Goal: Task Accomplishment & Management: Manage account settings

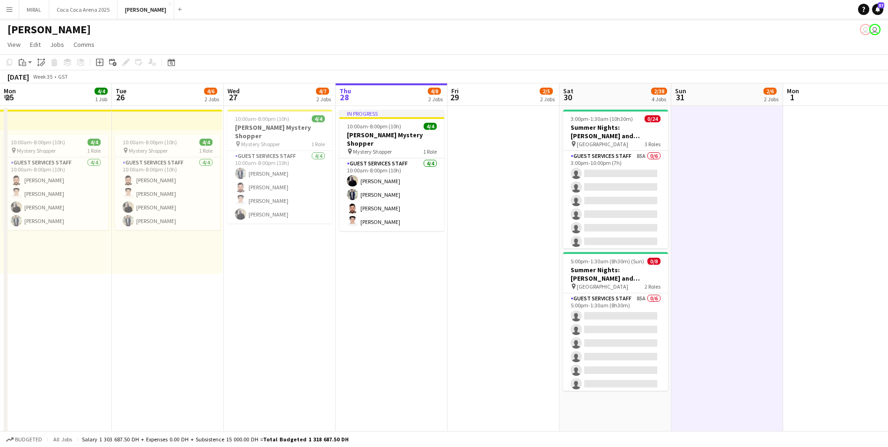
scroll to position [0, 224]
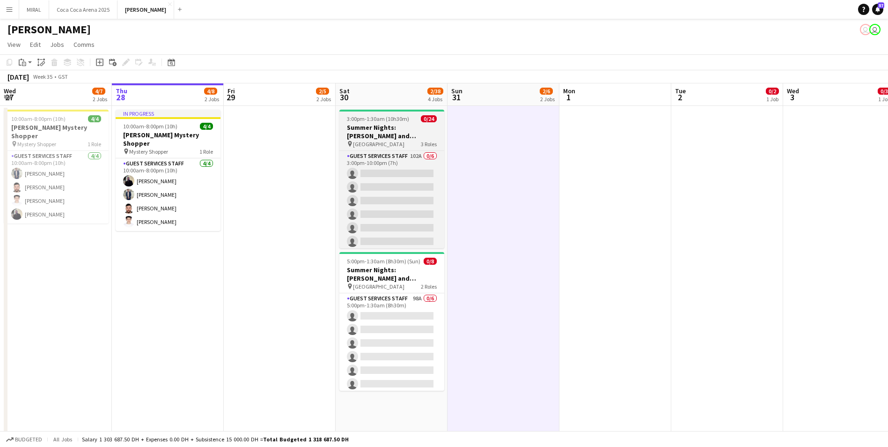
click at [369, 130] on h3 "Summer Nights: [PERSON_NAME] and [PERSON_NAME] - External" at bounding box center [392, 131] width 105 height 17
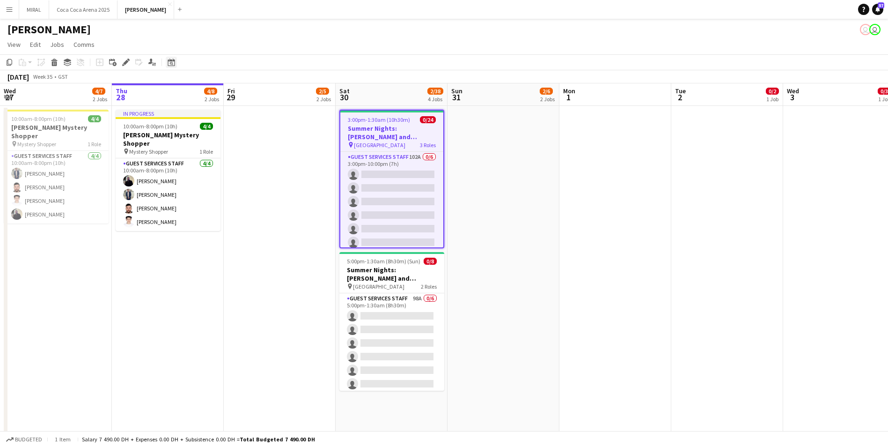
click at [168, 63] on icon at bounding box center [171, 62] width 7 height 7
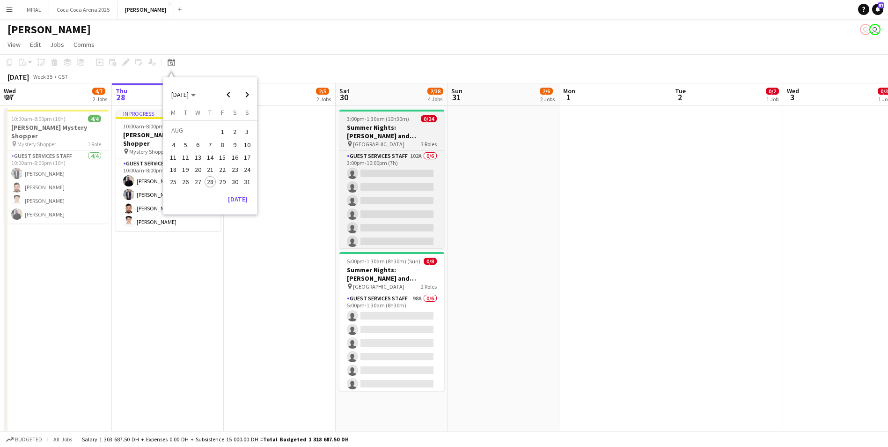
drag, startPoint x: 385, startPoint y: 133, endPoint x: 379, endPoint y: 131, distance: 6.3
click at [386, 133] on h3 "Summer Nights: [PERSON_NAME] and [PERSON_NAME] - External" at bounding box center [392, 131] width 105 height 17
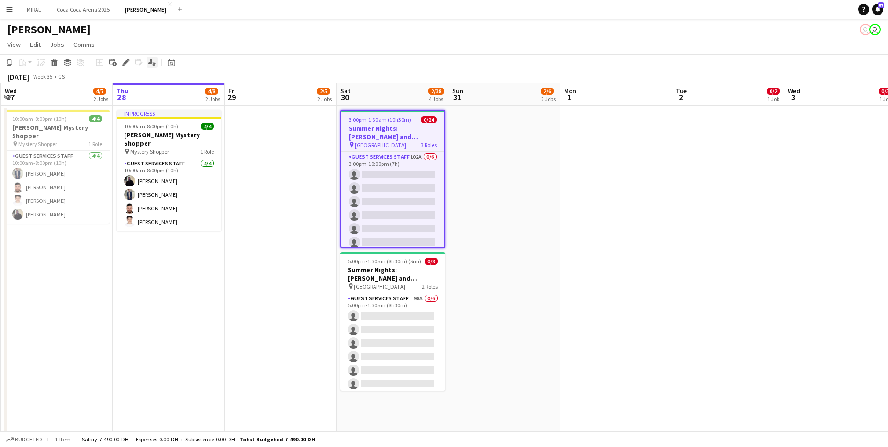
click at [152, 62] on icon at bounding box center [150, 61] width 4 height 5
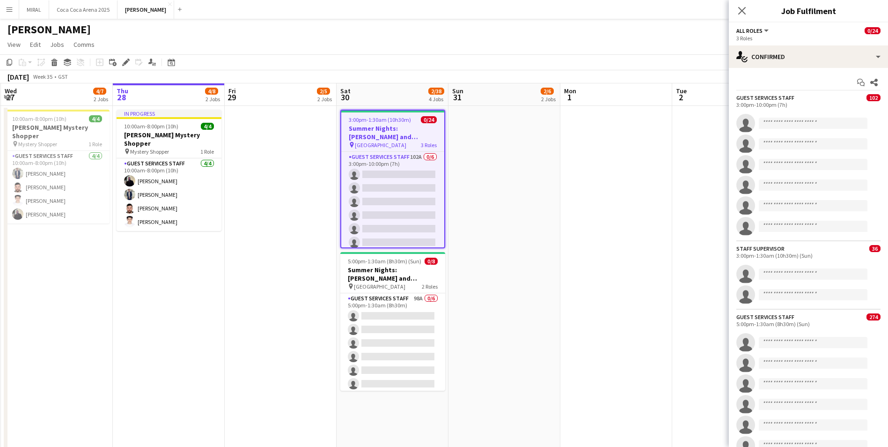
scroll to position [0, 0]
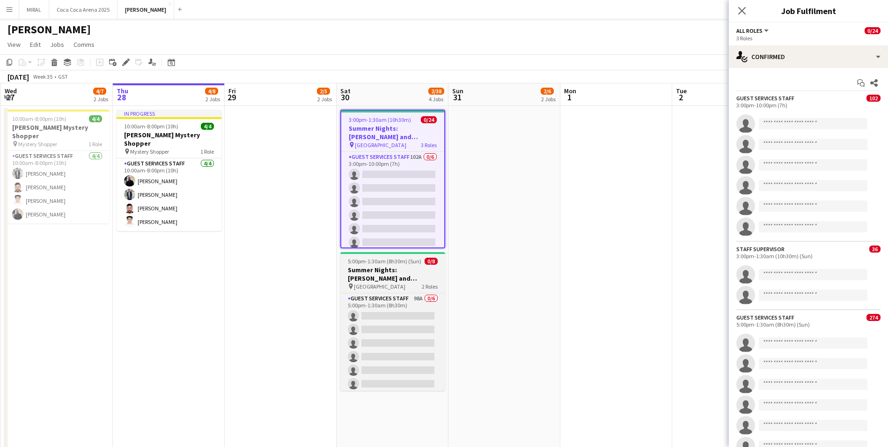
click at [393, 262] on span "5:00pm-1:30am (8h30m) (Sun)" at bounding box center [385, 261] width 74 height 7
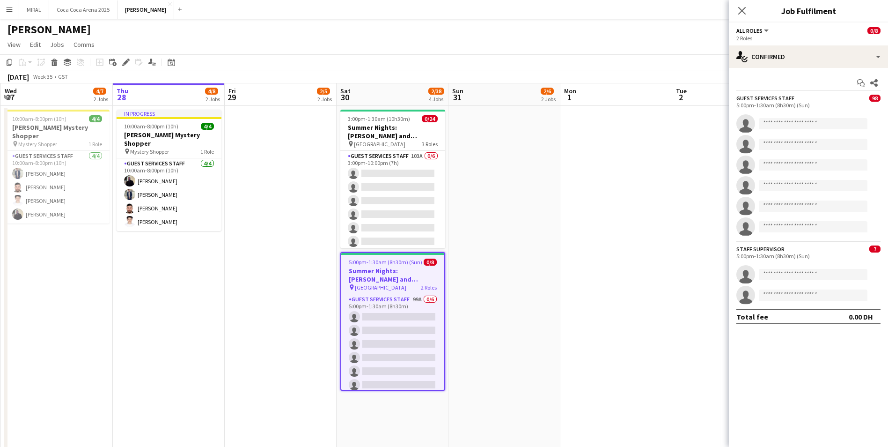
click at [877, 98] on span "98" at bounding box center [875, 98] width 11 height 7
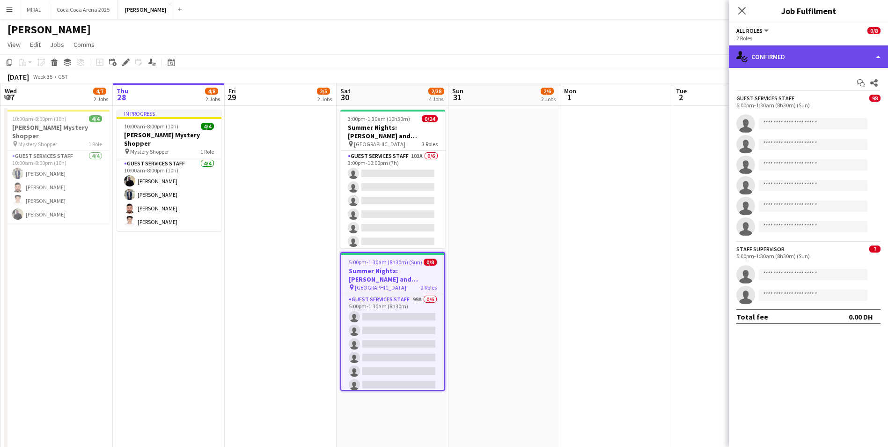
click at [887, 50] on div "single-neutral-actions-check-2 Confirmed" at bounding box center [808, 56] width 159 height 22
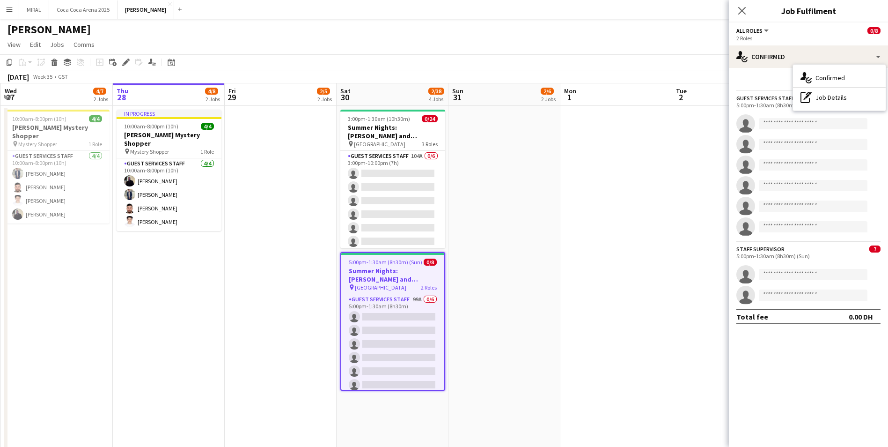
click at [851, 394] on mat-expansion-panel "check Confirmed Start chat Share Guest Services Staff 99 5:00pm-1:30am (8h30m) …" at bounding box center [808, 257] width 159 height 379
click at [872, 246] on span "7" at bounding box center [875, 248] width 11 height 7
click at [876, 249] on span "7" at bounding box center [875, 248] width 11 height 7
click at [875, 95] on span "99" at bounding box center [875, 98] width 11 height 7
click at [875, 99] on span "99" at bounding box center [875, 98] width 11 height 7
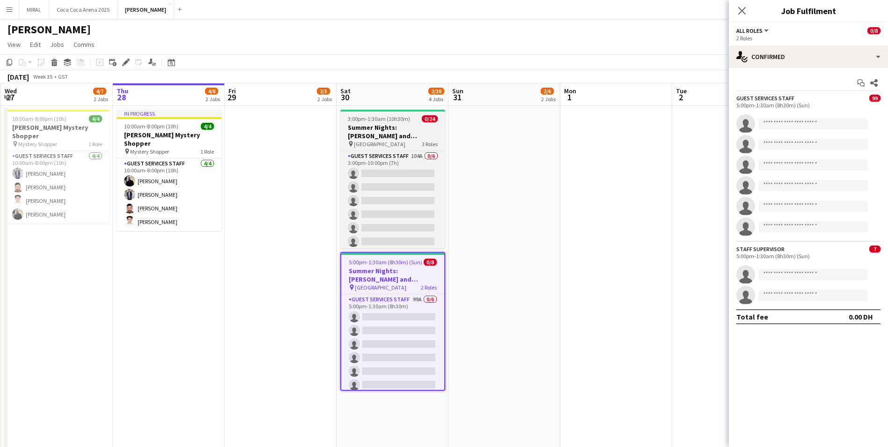
click at [433, 121] on span "0/24" at bounding box center [430, 118] width 16 height 7
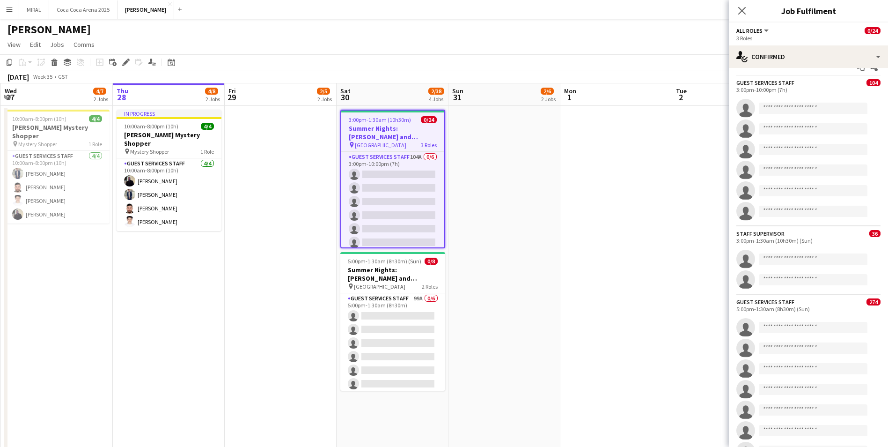
scroll to position [7, 0]
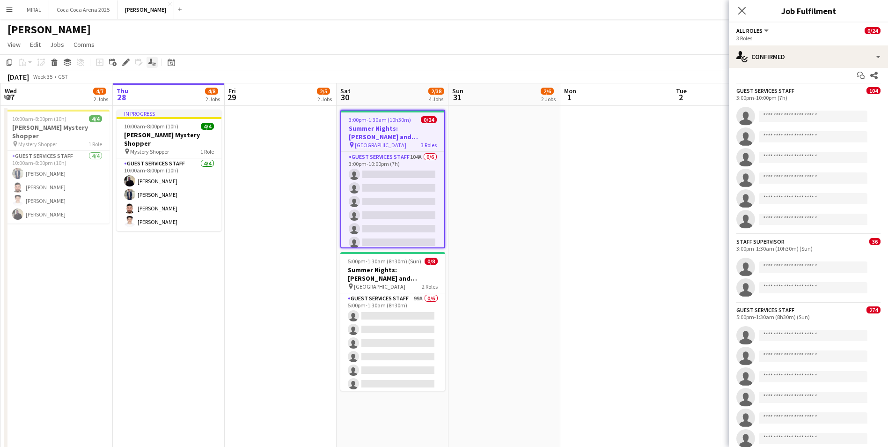
click at [150, 62] on icon "Applicants" at bounding box center [151, 62] width 7 height 7
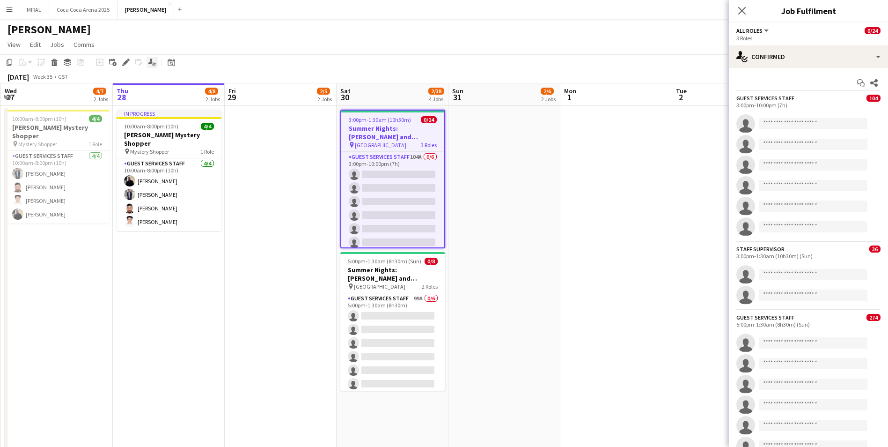
click at [150, 62] on icon "Applicants" at bounding box center [151, 62] width 7 height 7
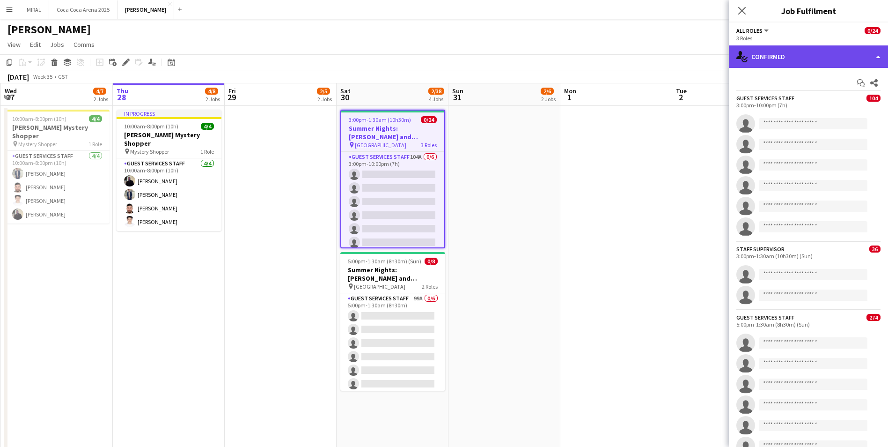
click at [815, 57] on div "single-neutral-actions-check-2 Confirmed" at bounding box center [808, 56] width 159 height 22
click at [879, 54] on div "single-neutral-actions-check-2 Confirmed" at bounding box center [808, 56] width 159 height 22
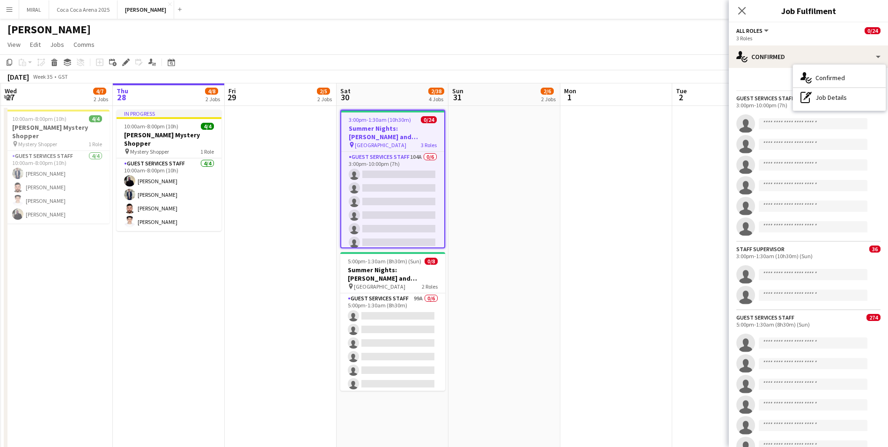
click at [769, 101] on div "Guest Services Staff" at bounding box center [766, 98] width 58 height 7
click at [782, 249] on div "Staff Supervisor" at bounding box center [761, 248] width 48 height 7
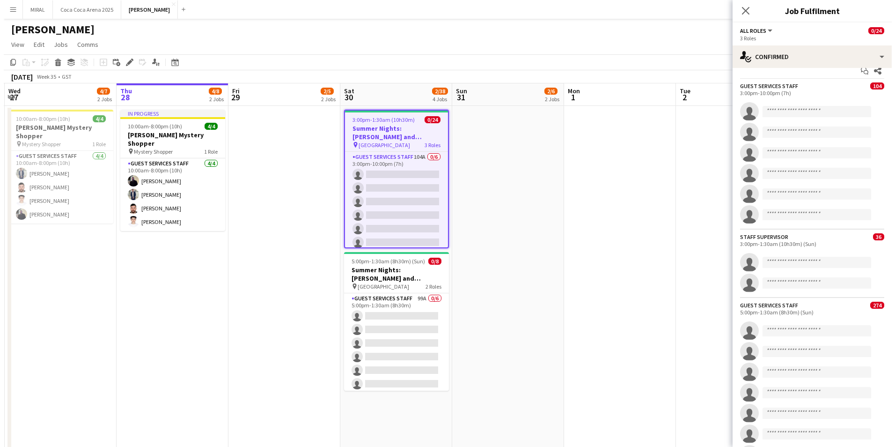
scroll to position [0, 0]
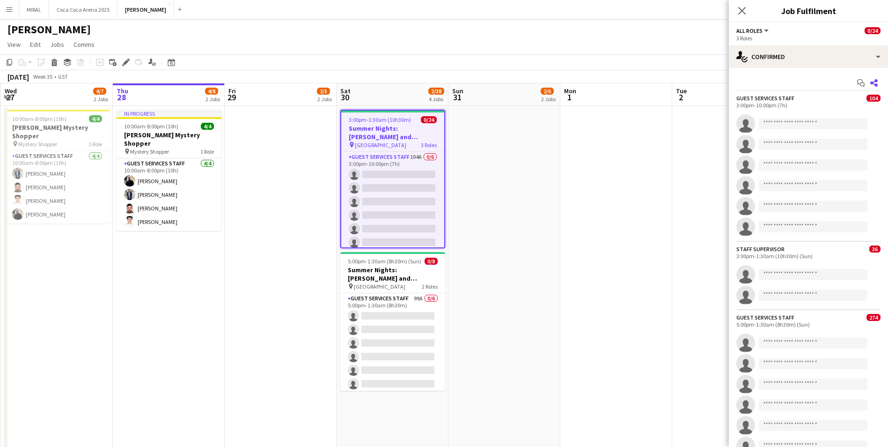
click at [871, 82] on icon "Share" at bounding box center [874, 82] width 7 height 7
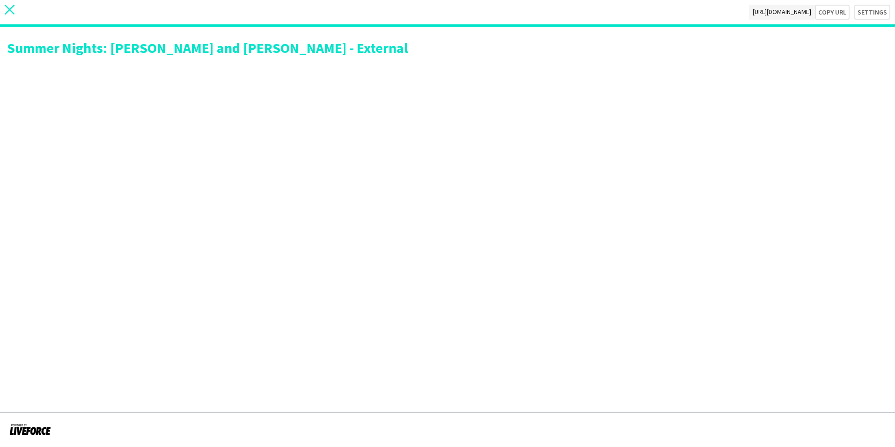
click at [12, 11] on icon "close" at bounding box center [10, 10] width 10 height 10
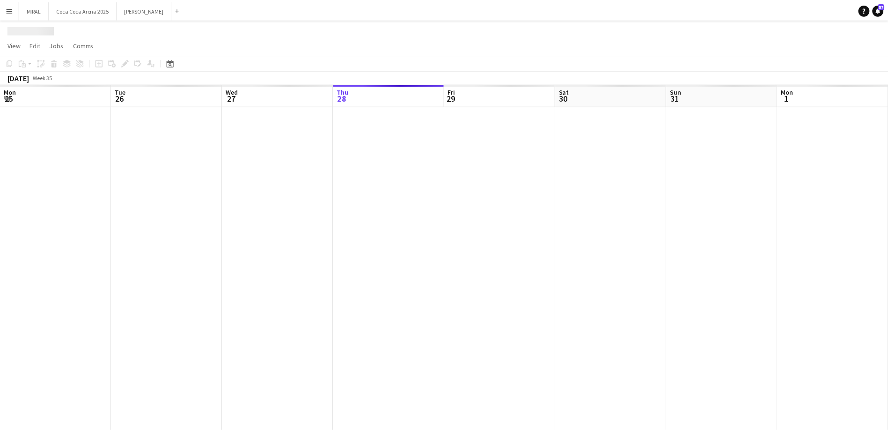
scroll to position [0, 224]
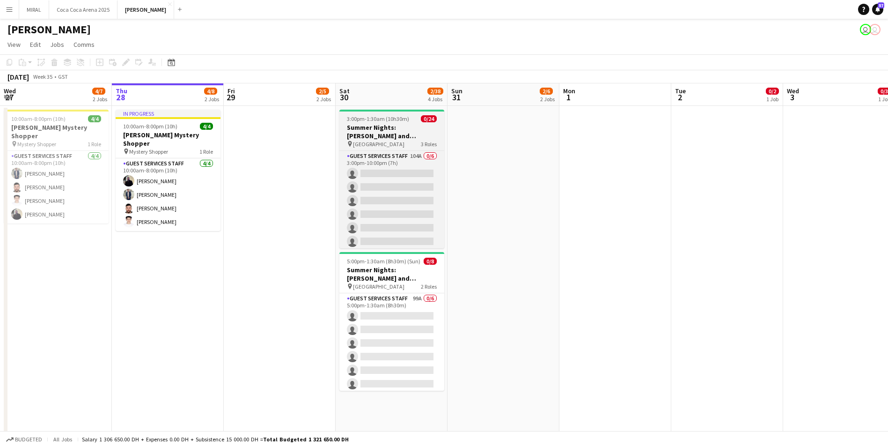
click at [405, 136] on h3 "Summer Nights: [PERSON_NAME] and [PERSON_NAME] - External" at bounding box center [392, 131] width 105 height 17
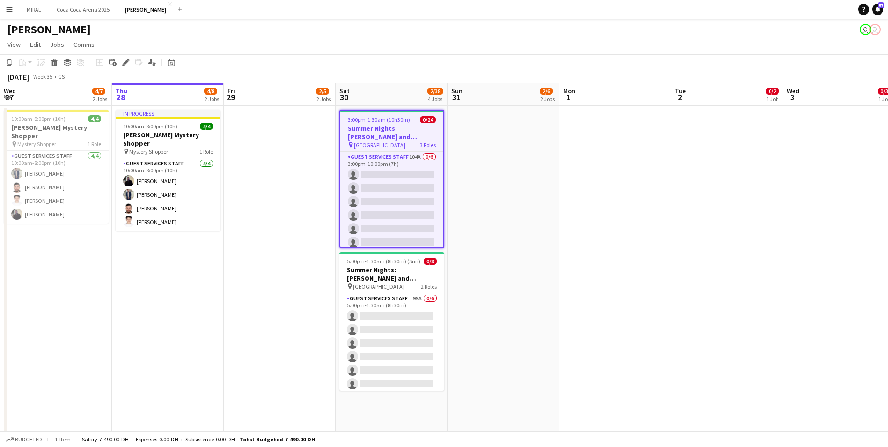
click at [171, 105] on app-board-header-date "Thu 28 4/8 2 Jobs" at bounding box center [168, 94] width 112 height 22
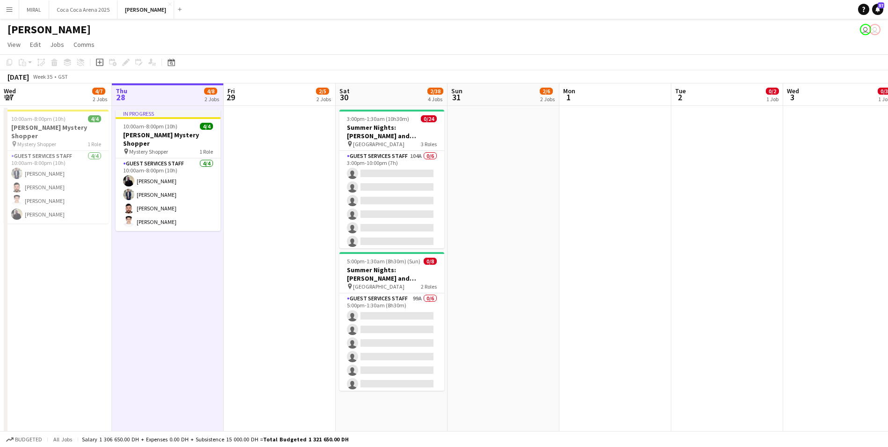
click at [76, 92] on app-board-header-date "Wed 27 4/7 2 Jobs" at bounding box center [56, 94] width 112 height 22
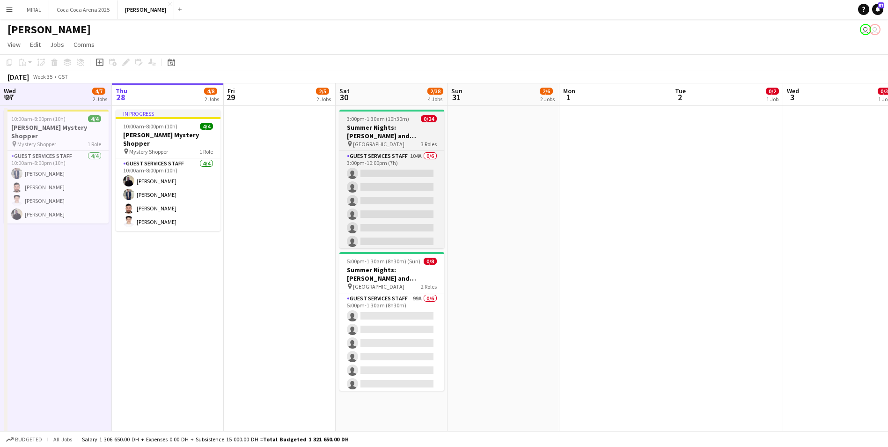
click at [169, 101] on app-board-header-date "Thu 28 4/8 2 Jobs" at bounding box center [168, 94] width 112 height 22
click at [375, 131] on h3 "Summer Nights: [PERSON_NAME] and [PERSON_NAME] - External" at bounding box center [392, 131] width 105 height 17
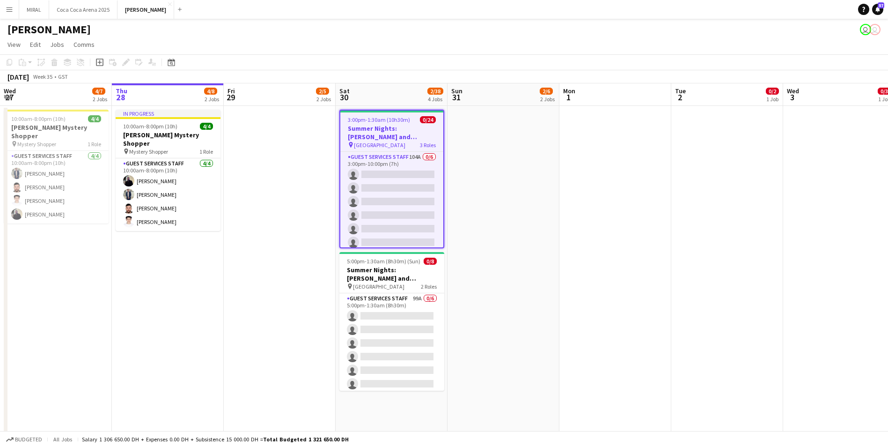
scroll to position [0, 223]
click at [149, 63] on icon at bounding box center [150, 61] width 4 height 5
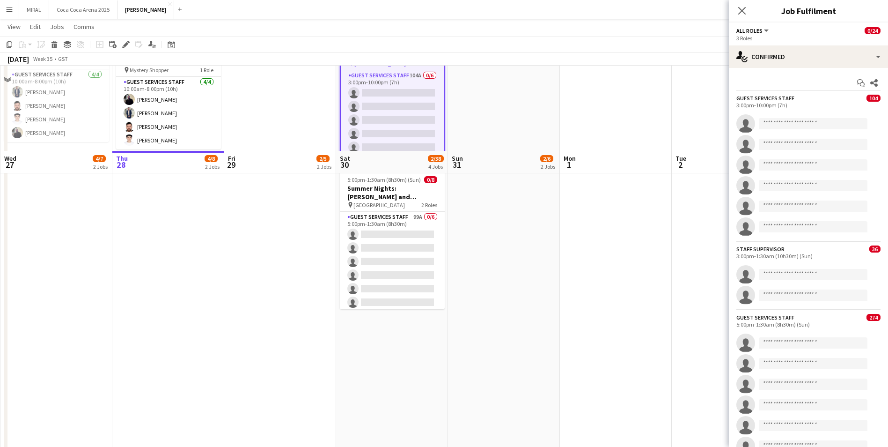
scroll to position [0, 0]
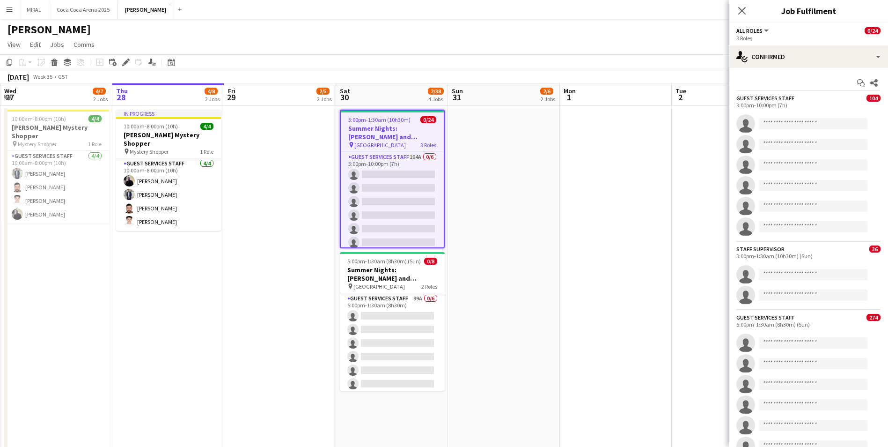
click at [867, 99] on span "104" at bounding box center [874, 98] width 14 height 7
click at [763, 95] on div "Guest Services Staff" at bounding box center [766, 98] width 58 height 7
click at [763, 98] on div "Guest Services Staff" at bounding box center [766, 98] width 58 height 7
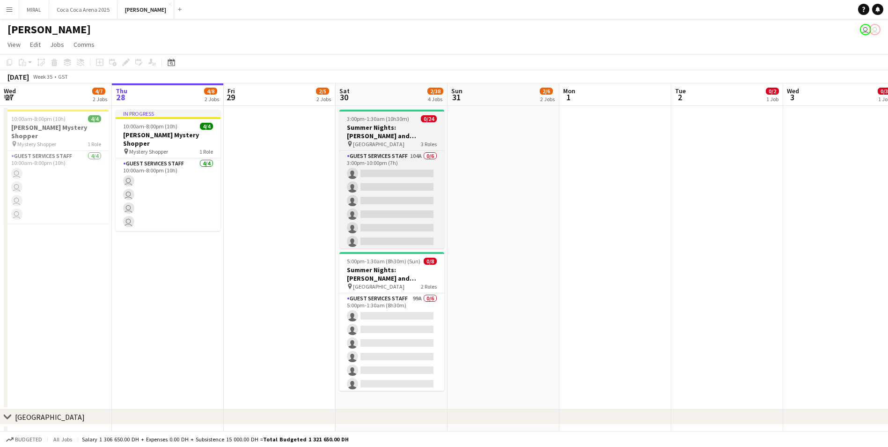
click at [399, 132] on h3 "Summer Nights: [PERSON_NAME] and [PERSON_NAME] - External" at bounding box center [392, 131] width 105 height 17
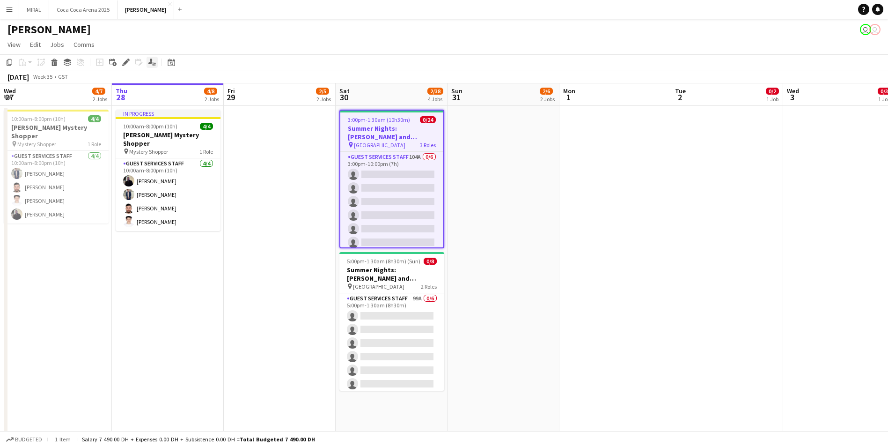
click at [151, 65] on icon "Applicants" at bounding box center [151, 62] width 7 height 7
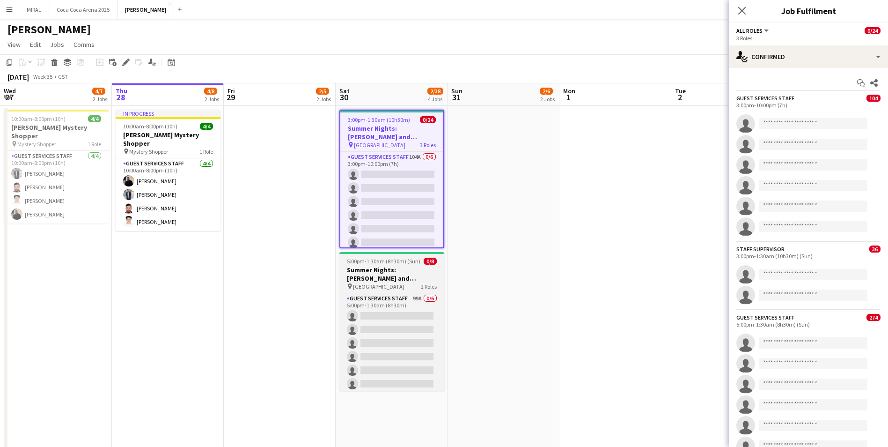
click at [401, 273] on h3 "Summer Nights: [PERSON_NAME] and [PERSON_NAME] - Internal" at bounding box center [392, 274] width 105 height 17
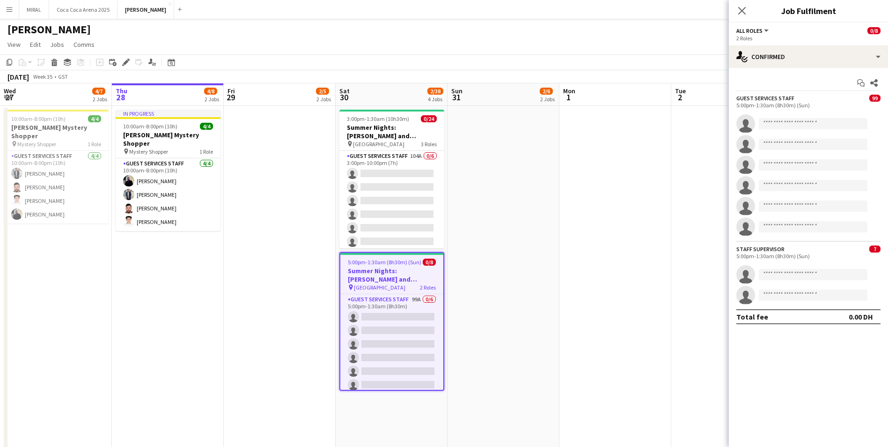
click at [877, 250] on span "7" at bounding box center [875, 248] width 11 height 7
click at [878, 99] on span "99" at bounding box center [875, 98] width 11 height 7
click at [763, 30] on button "All roles" at bounding box center [754, 30] width 34 height 7
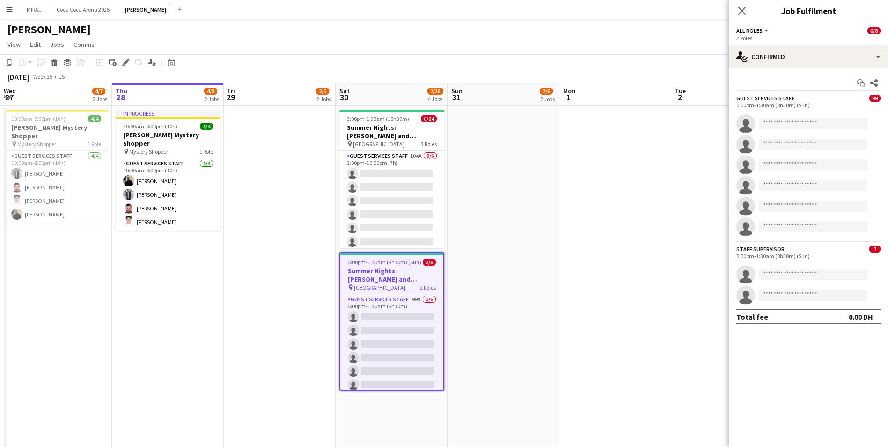
click at [879, 247] on span "7" at bounding box center [875, 248] width 11 height 7
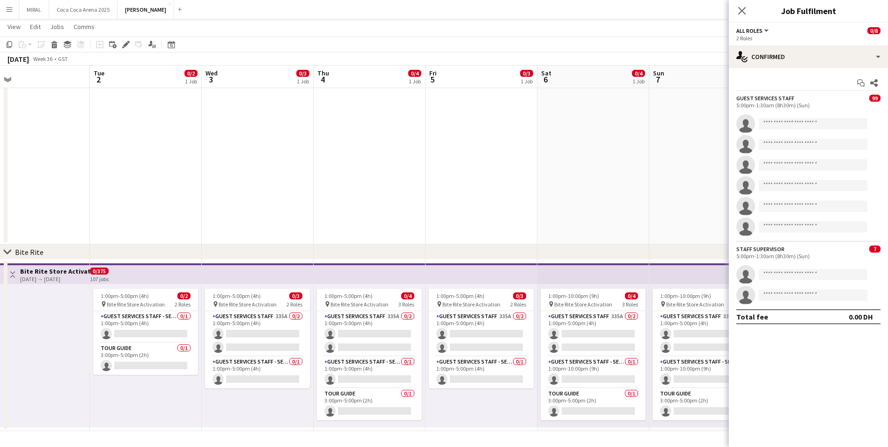
scroll to position [0, 364]
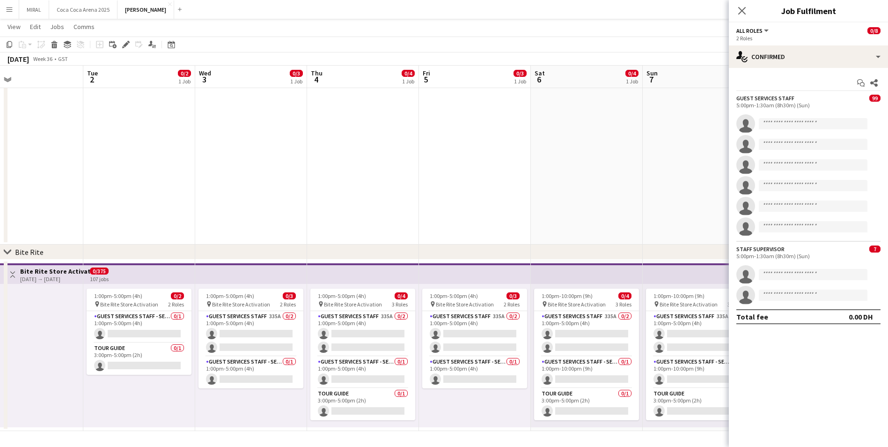
drag, startPoint x: 617, startPoint y: 325, endPoint x: 29, endPoint y: 300, distance: 588.7
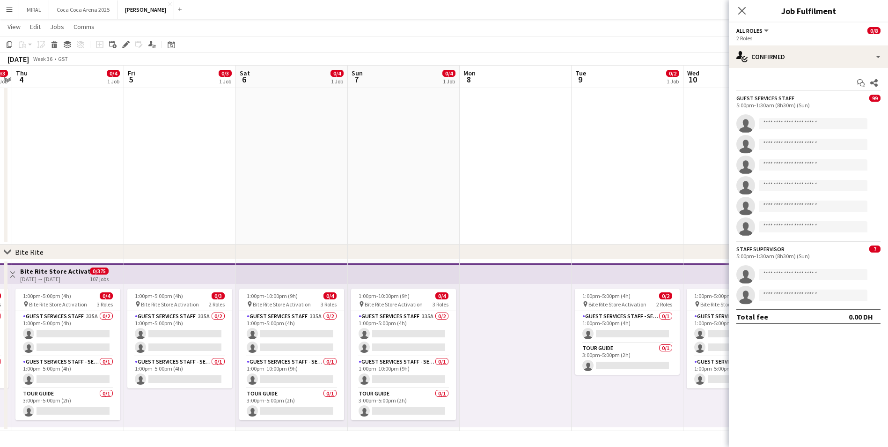
drag, startPoint x: 602, startPoint y: 275, endPoint x: 191, endPoint y: 265, distance: 411.8
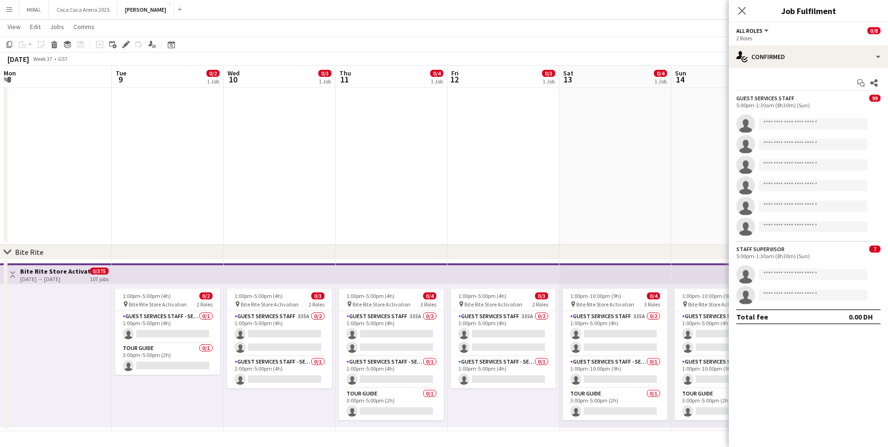
drag, startPoint x: 418, startPoint y: 271, endPoint x: 62, endPoint y: 265, distance: 356.0
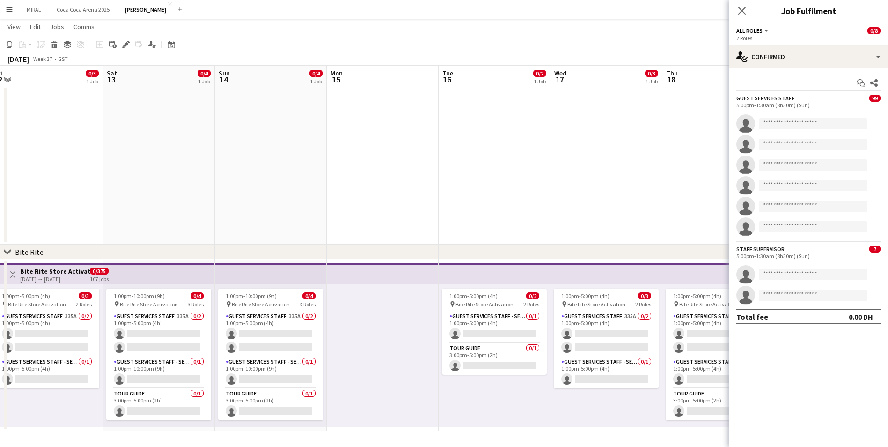
drag, startPoint x: 554, startPoint y: 276, endPoint x: 151, endPoint y: 272, distance: 402.8
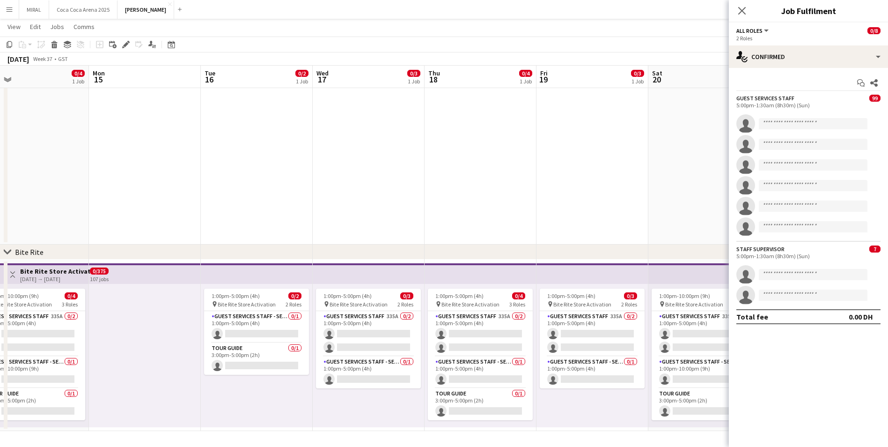
drag, startPoint x: 404, startPoint y: 271, endPoint x: 162, endPoint y: 271, distance: 241.7
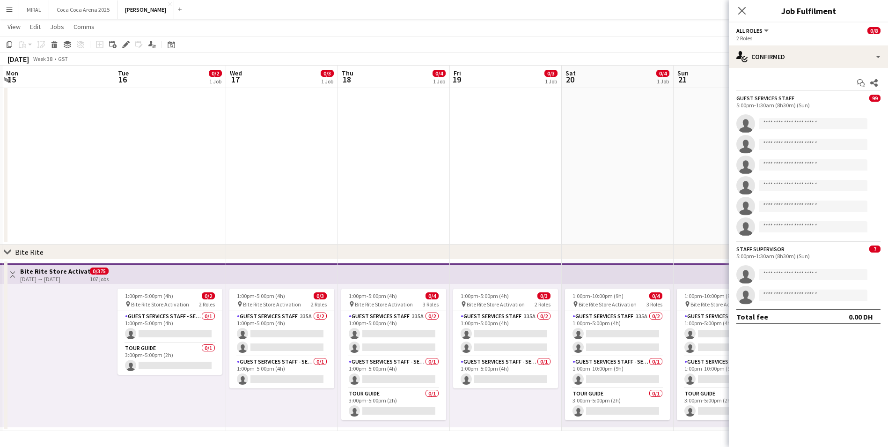
drag, startPoint x: 432, startPoint y: 272, endPoint x: 238, endPoint y: 272, distance: 193.9
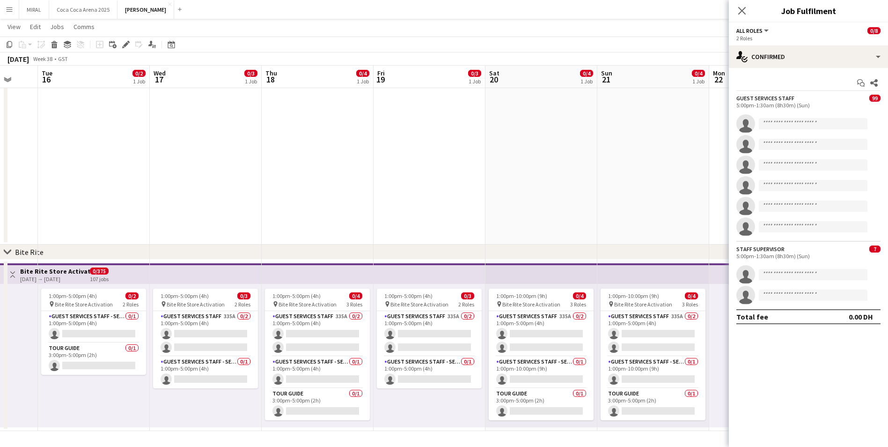
drag, startPoint x: 460, startPoint y: 276, endPoint x: 389, endPoint y: 275, distance: 70.7
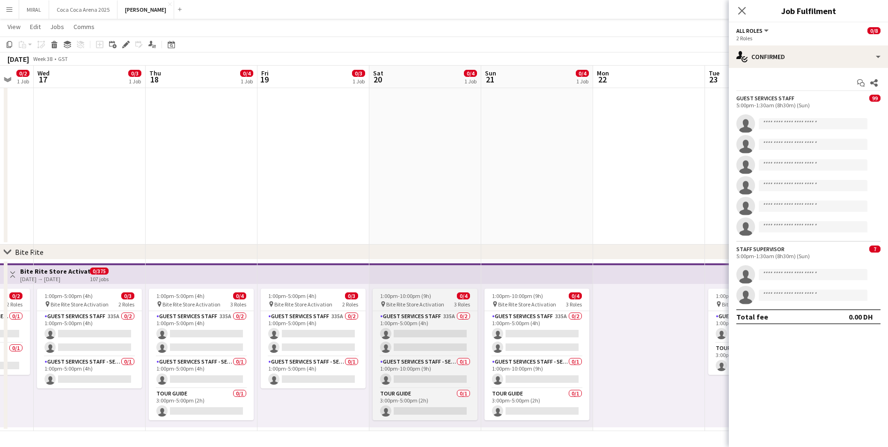
click at [429, 304] on span "Bite Rite Store Activation" at bounding box center [415, 304] width 58 height 7
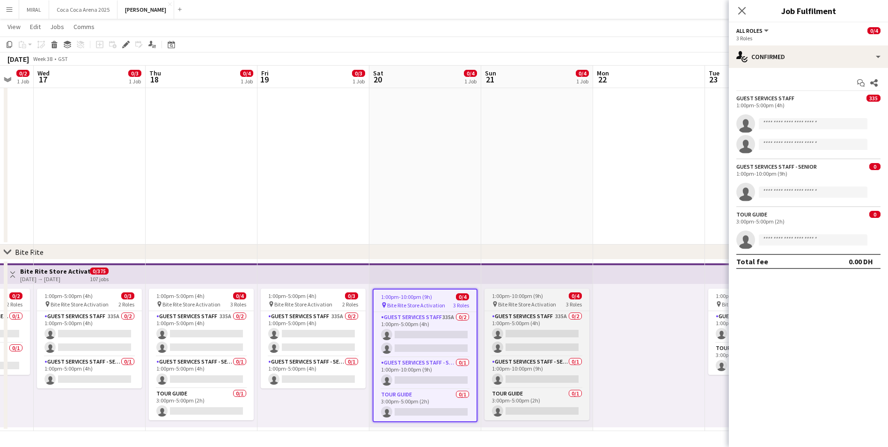
click at [520, 302] on span "Bite Rite Store Activation" at bounding box center [527, 304] width 58 height 7
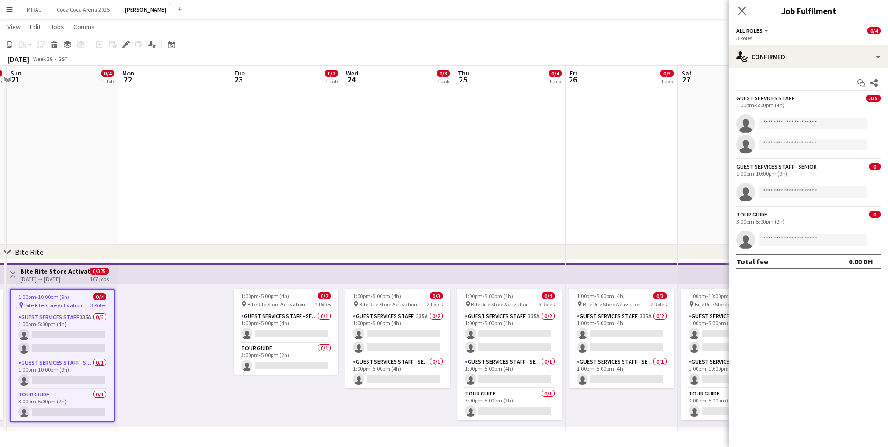
scroll to position [0, 279]
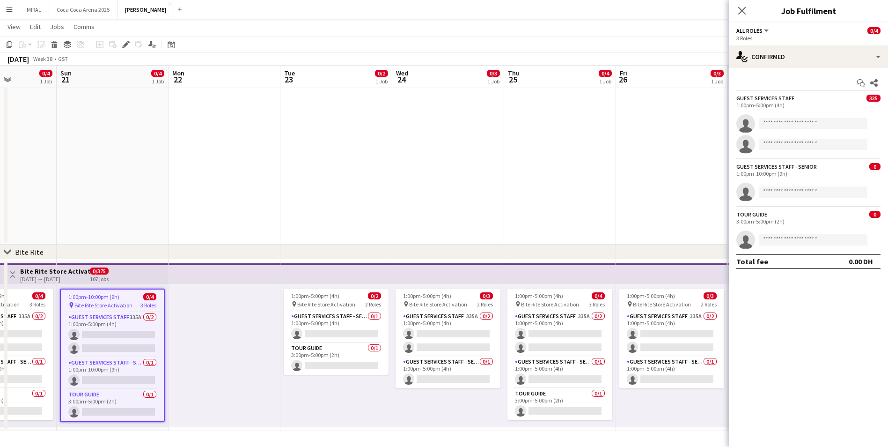
drag, startPoint x: 643, startPoint y: 318, endPoint x: 227, endPoint y: 301, distance: 416.7
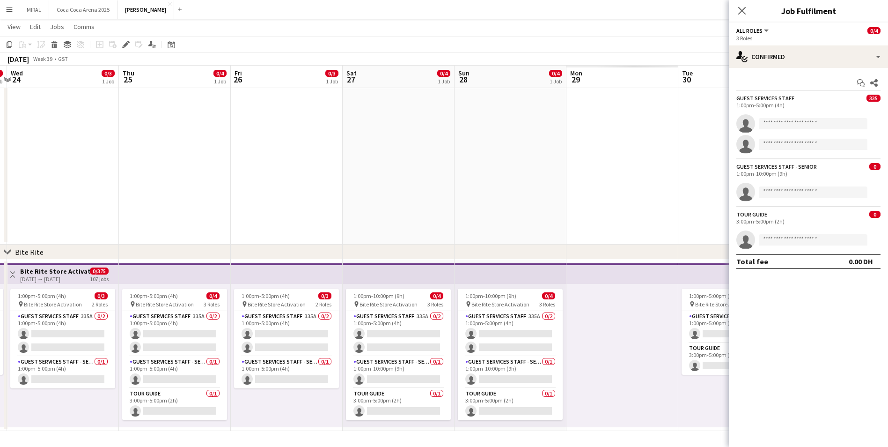
drag, startPoint x: 676, startPoint y: 418, endPoint x: 288, endPoint y: 387, distance: 389.0
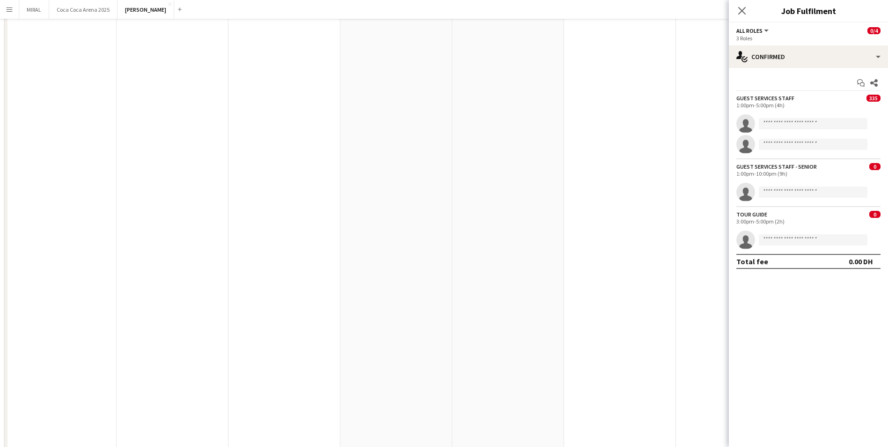
scroll to position [0, 0]
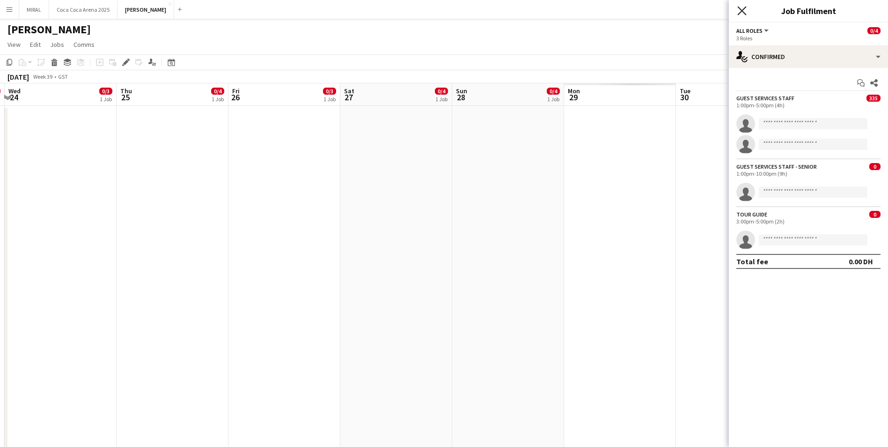
click at [744, 11] on icon "Close pop-in" at bounding box center [742, 10] width 9 height 9
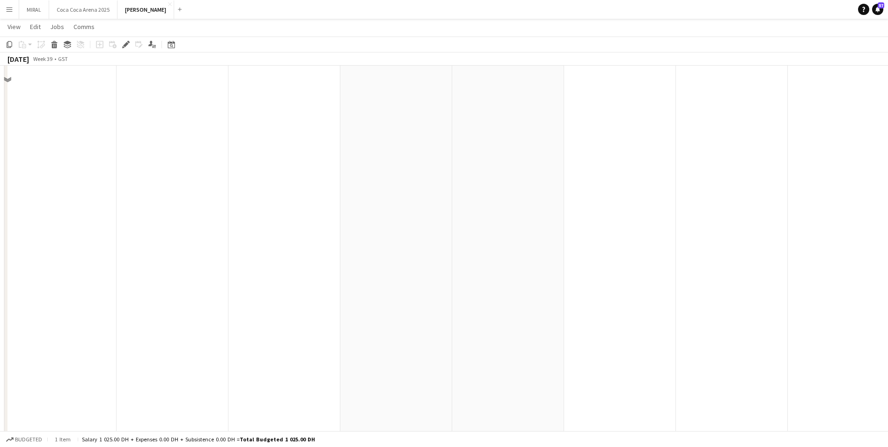
scroll to position [187, 0]
drag, startPoint x: 552, startPoint y: 238, endPoint x: 872, endPoint y: 276, distance: 322.6
drag, startPoint x: 542, startPoint y: 262, endPoint x: 706, endPoint y: 269, distance: 164.1
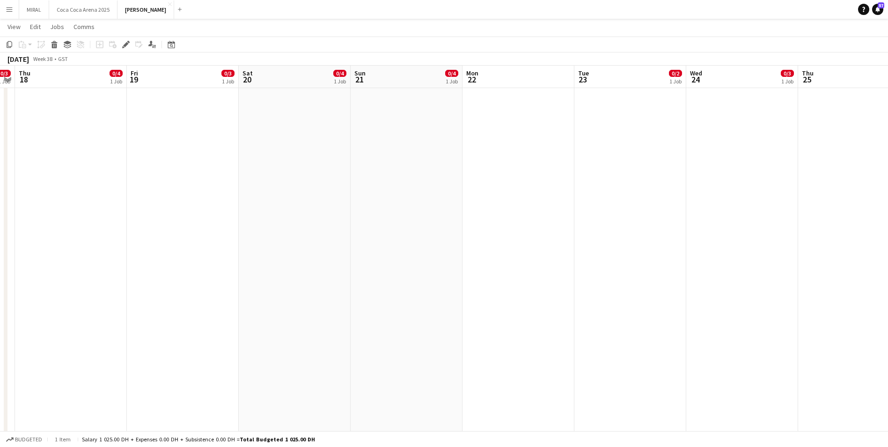
scroll to position [0, 199]
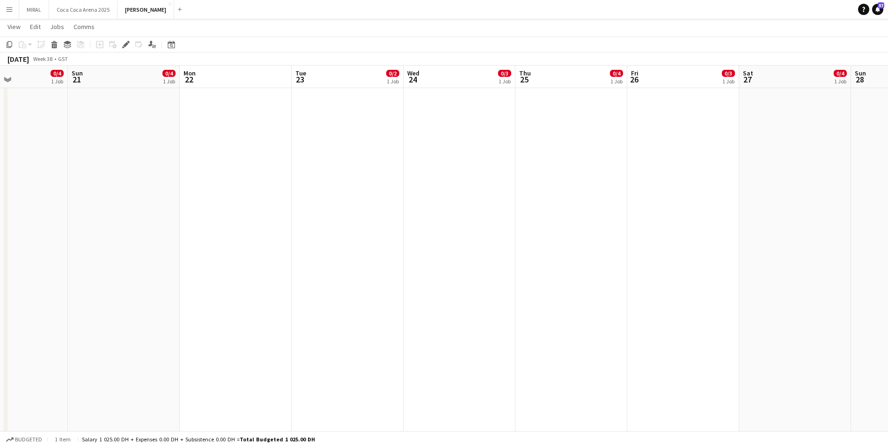
drag, startPoint x: 615, startPoint y: 272, endPoint x: 210, endPoint y: 261, distance: 404.8
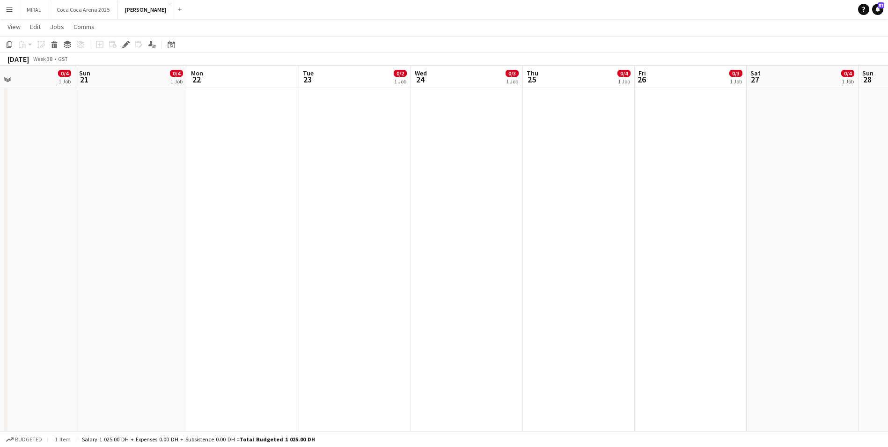
drag, startPoint x: 212, startPoint y: 260, endPoint x: 688, endPoint y: 320, distance: 480.0
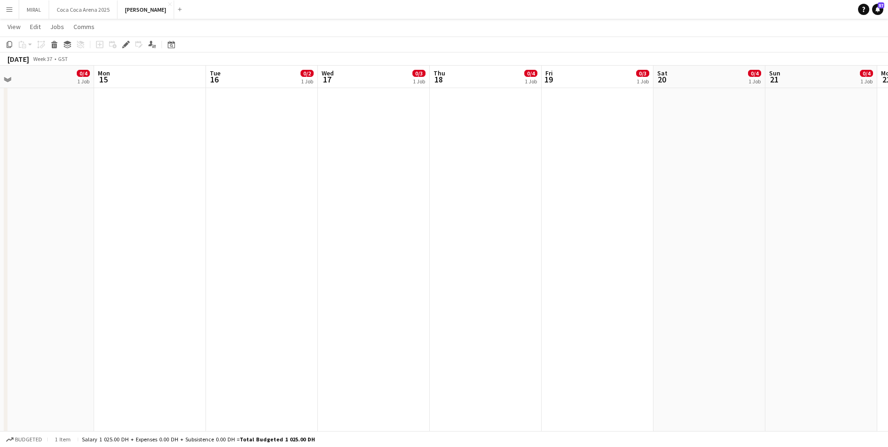
drag, startPoint x: 527, startPoint y: 280, endPoint x: 687, endPoint y: 282, distance: 160.2
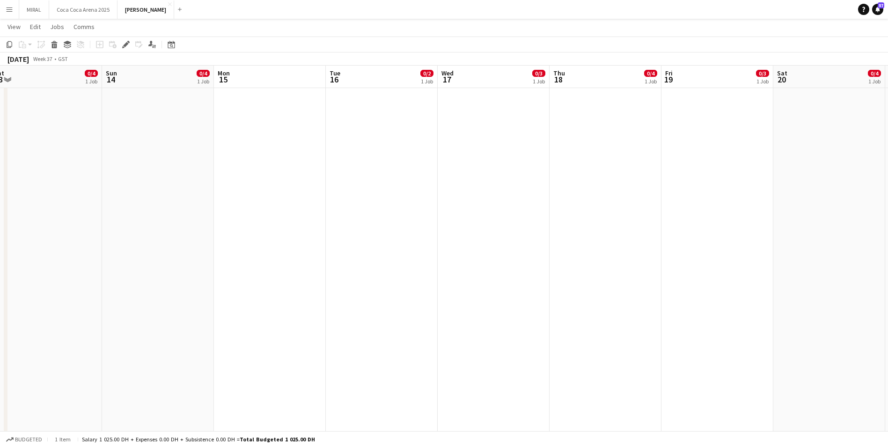
drag, startPoint x: 289, startPoint y: 273, endPoint x: 689, endPoint y: 283, distance: 400.1
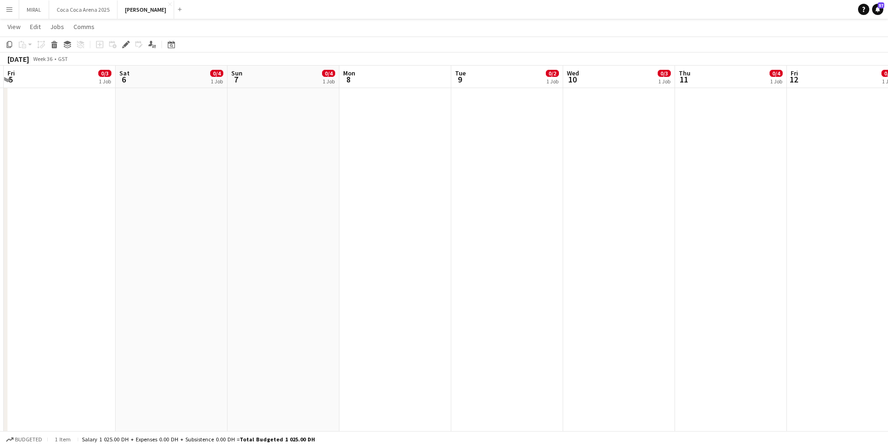
drag, startPoint x: 448, startPoint y: 266, endPoint x: 546, endPoint y: 273, distance: 98.1
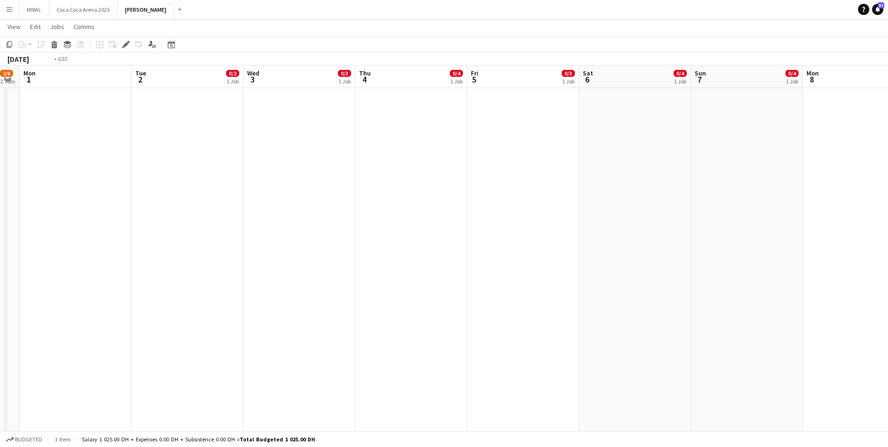
scroll to position [0, 204]
drag, startPoint x: 373, startPoint y: 268, endPoint x: 770, endPoint y: 300, distance: 397.9
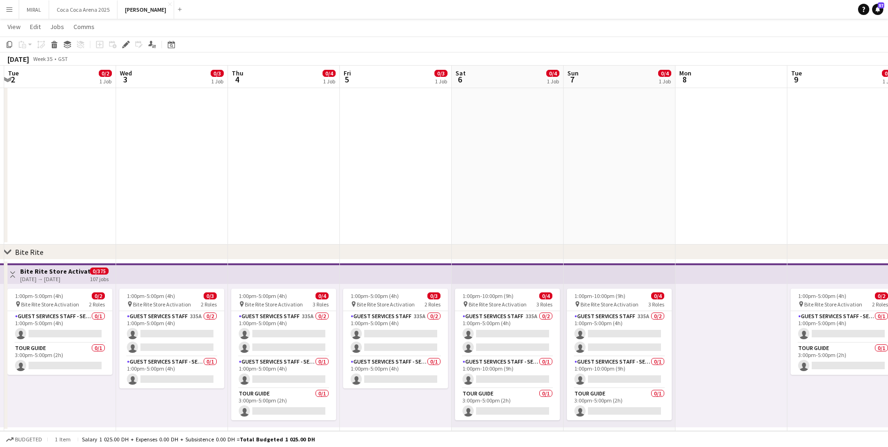
scroll to position [0, 296]
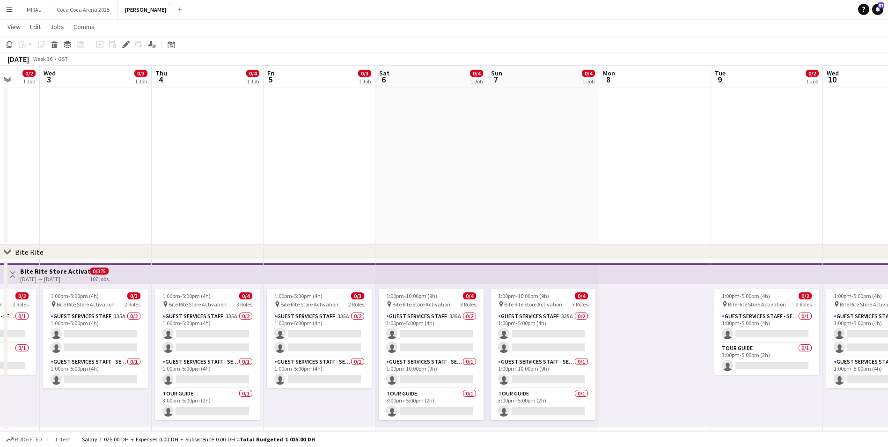
drag, startPoint x: 536, startPoint y: 406, endPoint x: 332, endPoint y: 402, distance: 204.2
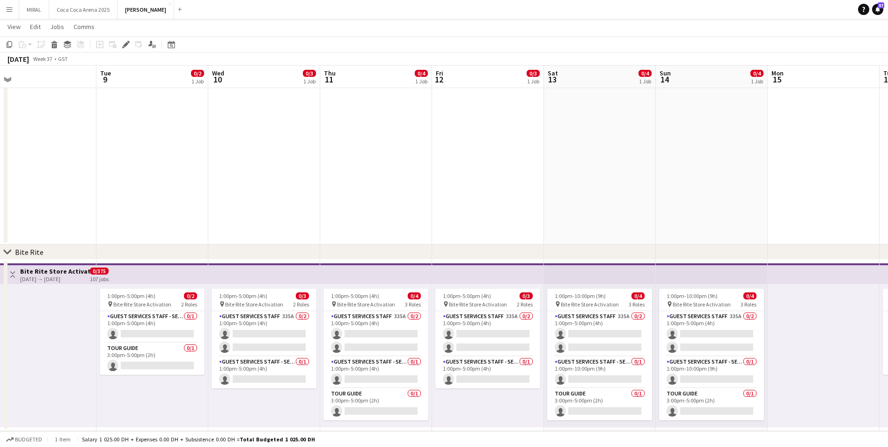
drag, startPoint x: 742, startPoint y: 414, endPoint x: 127, endPoint y: 402, distance: 615.0
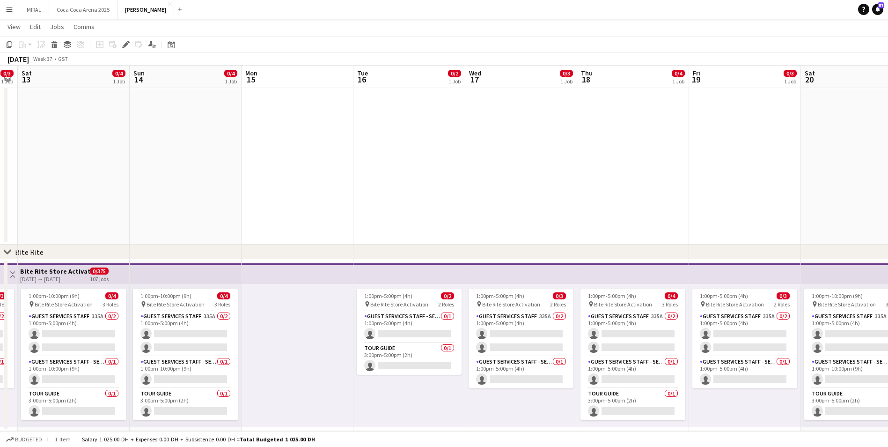
scroll to position [0, 292]
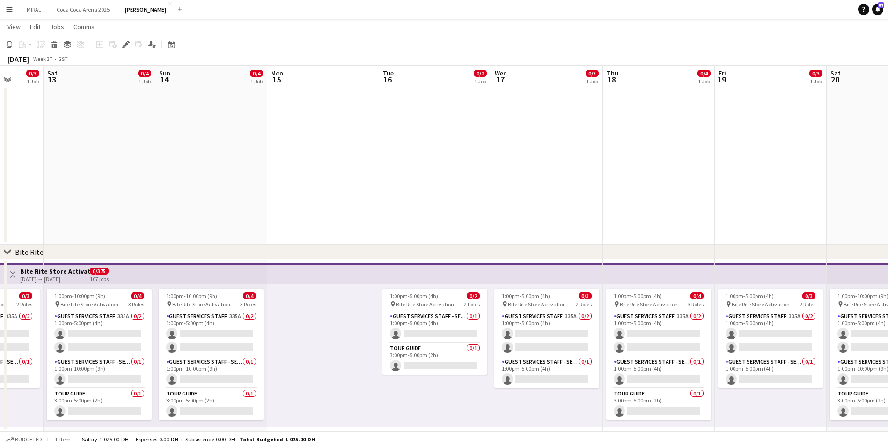
drag, startPoint x: 862, startPoint y: 374, endPoint x: 250, endPoint y: 375, distance: 612.6
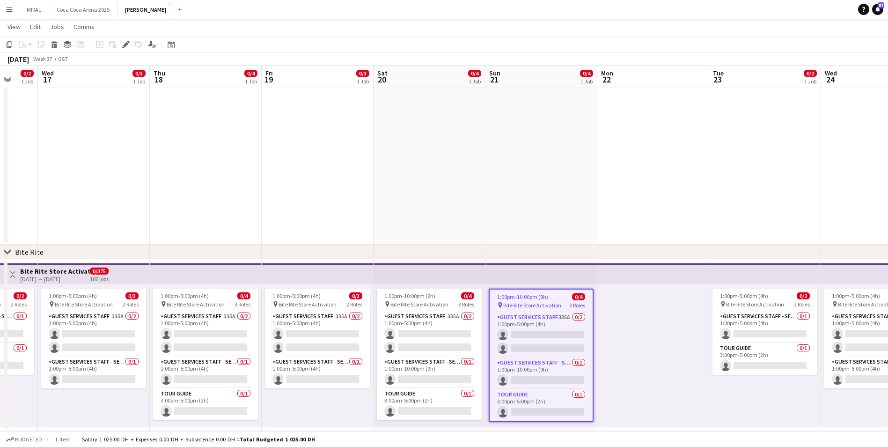
scroll to position [0, 299]
drag, startPoint x: 646, startPoint y: 426, endPoint x: 304, endPoint y: 407, distance: 342.9
click at [657, 202] on app-date-cell at bounding box center [653, 158] width 112 height 171
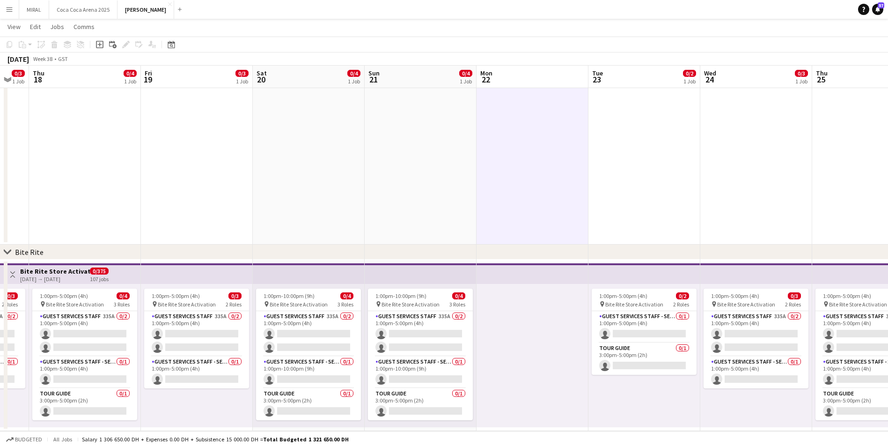
scroll to position [0, 327]
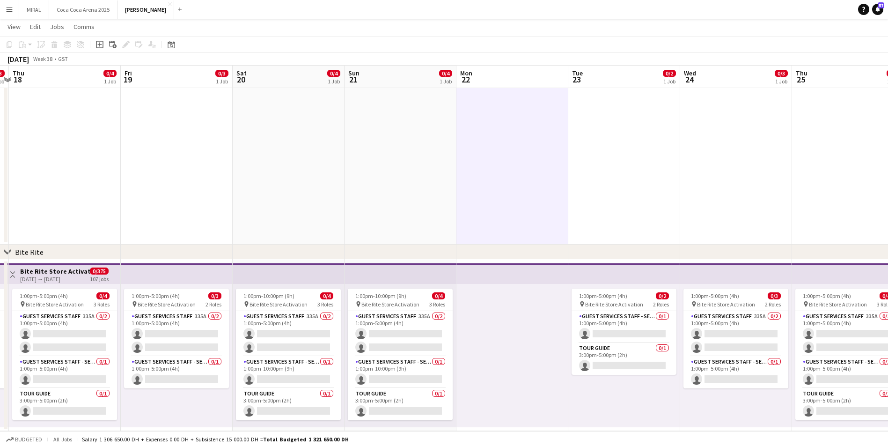
drag, startPoint x: 637, startPoint y: 371, endPoint x: 507, endPoint y: 365, distance: 130.8
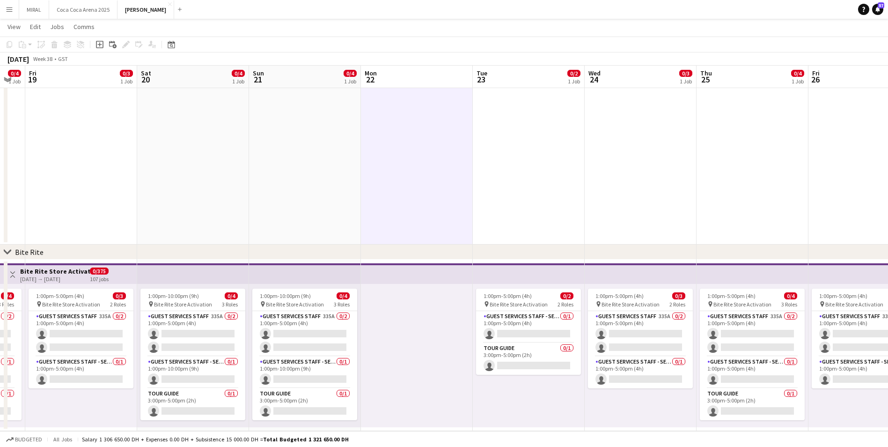
drag, startPoint x: 561, startPoint y: 408, endPoint x: 444, endPoint y: 404, distance: 116.2
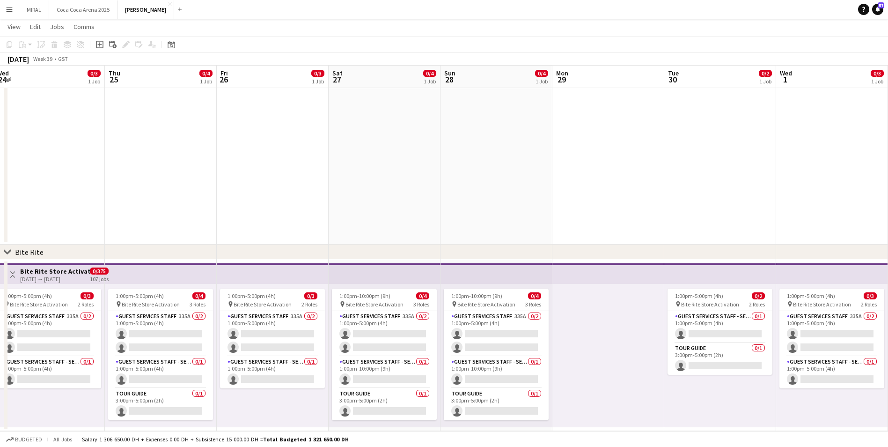
scroll to position [0, 356]
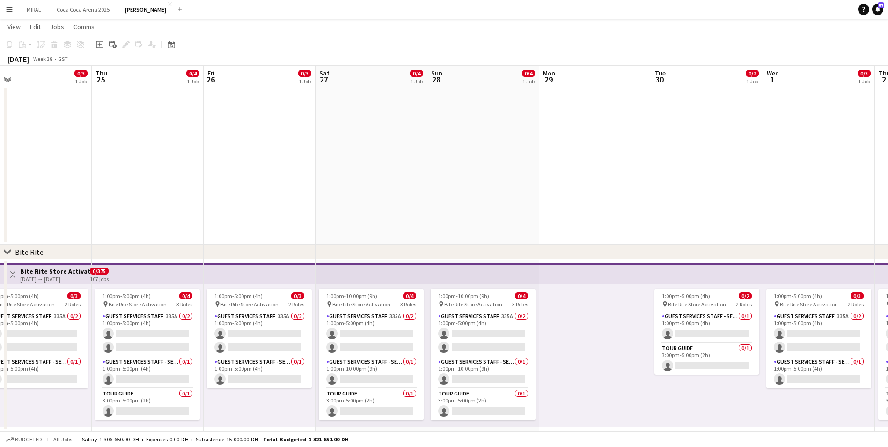
drag, startPoint x: 740, startPoint y: 424, endPoint x: 288, endPoint y: 403, distance: 453.3
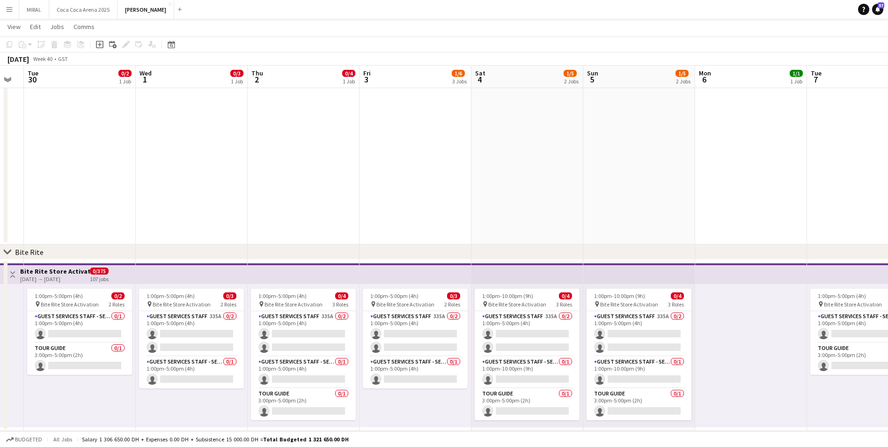
drag, startPoint x: 746, startPoint y: 394, endPoint x: 118, endPoint y: 360, distance: 628.4
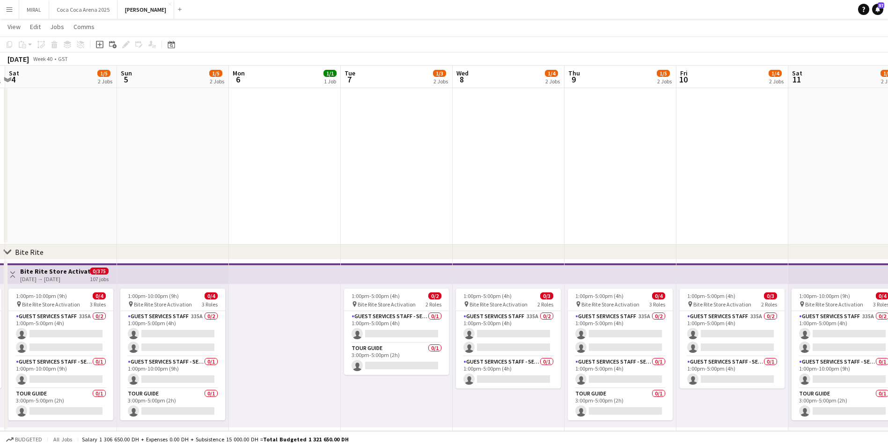
drag, startPoint x: 752, startPoint y: 367, endPoint x: 174, endPoint y: 351, distance: 577.7
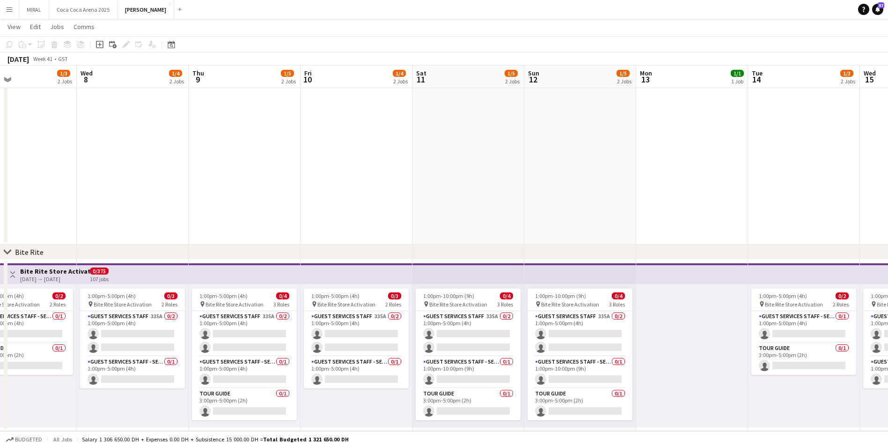
drag, startPoint x: 651, startPoint y: 410, endPoint x: 406, endPoint y: 400, distance: 245.1
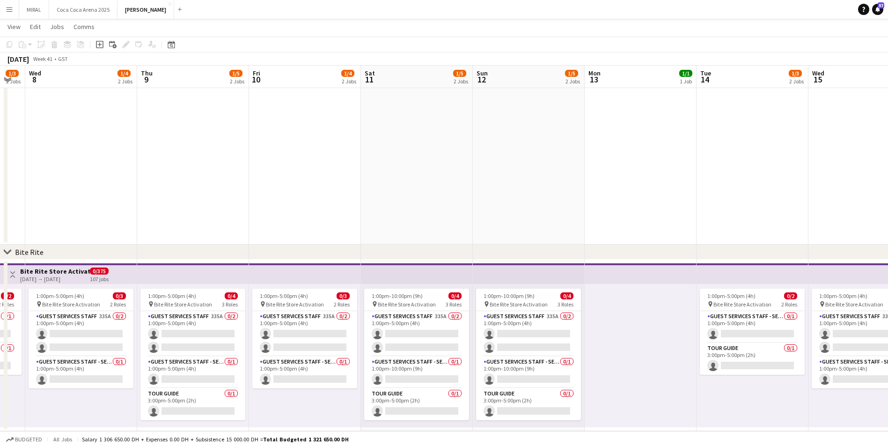
drag, startPoint x: 752, startPoint y: 403, endPoint x: 493, endPoint y: 390, distance: 259.3
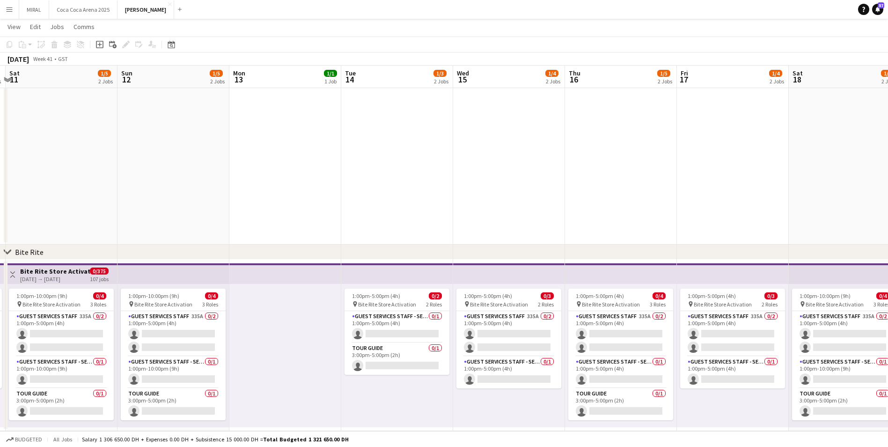
drag, startPoint x: 544, startPoint y: 399, endPoint x: 510, endPoint y: 395, distance: 33.9
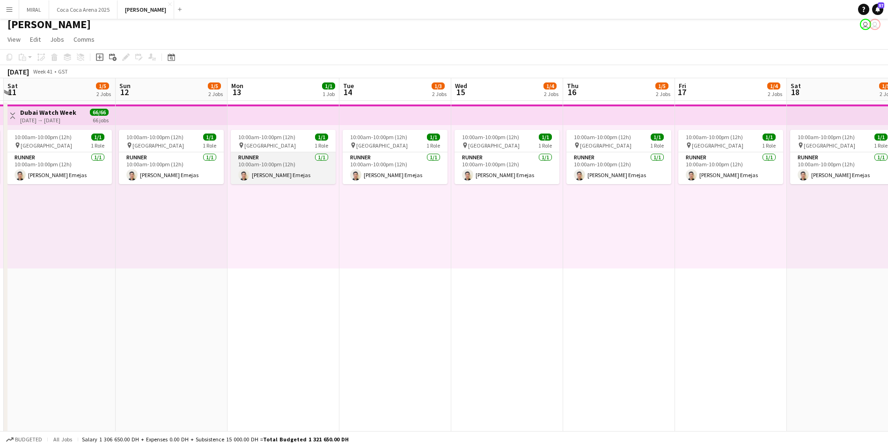
scroll to position [0, 0]
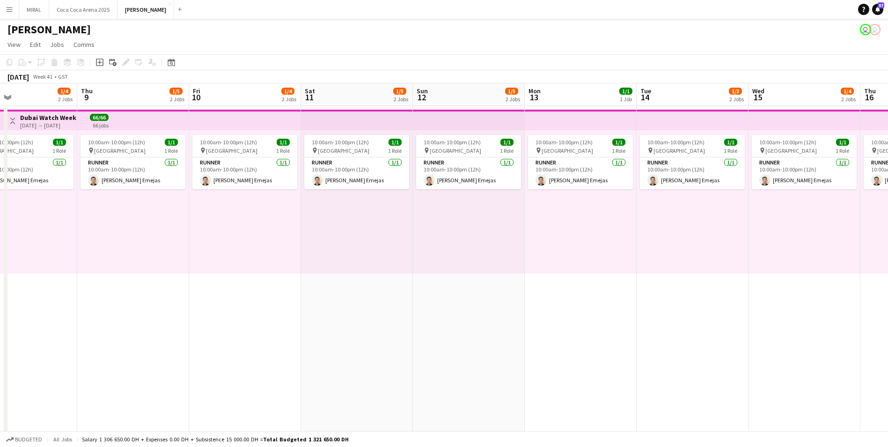
drag, startPoint x: 294, startPoint y: 225, endPoint x: 753, endPoint y: 284, distance: 462.8
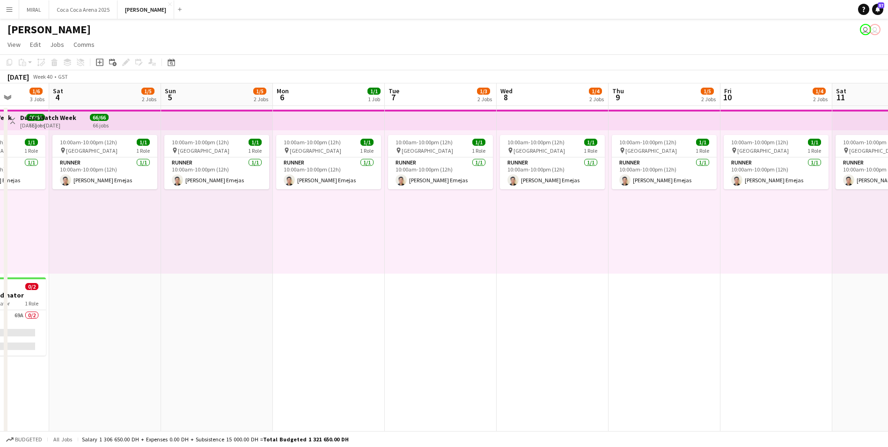
drag, startPoint x: 425, startPoint y: 271, endPoint x: 673, endPoint y: 273, distance: 247.3
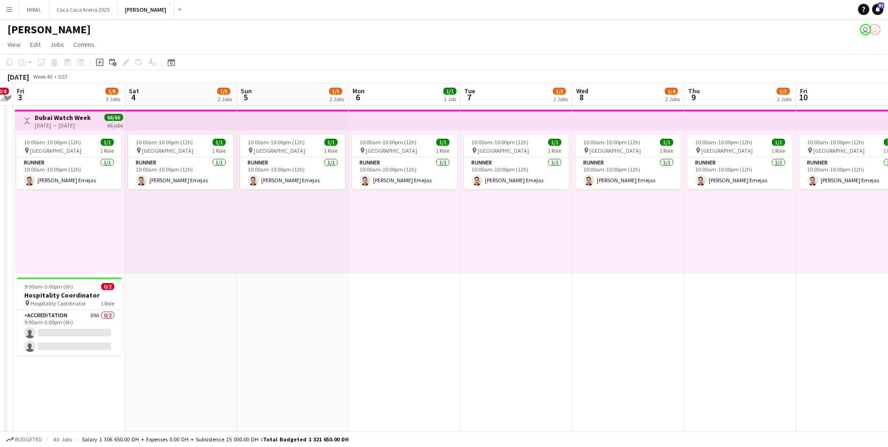
drag, startPoint x: 572, startPoint y: 244, endPoint x: 711, endPoint y: 253, distance: 138.9
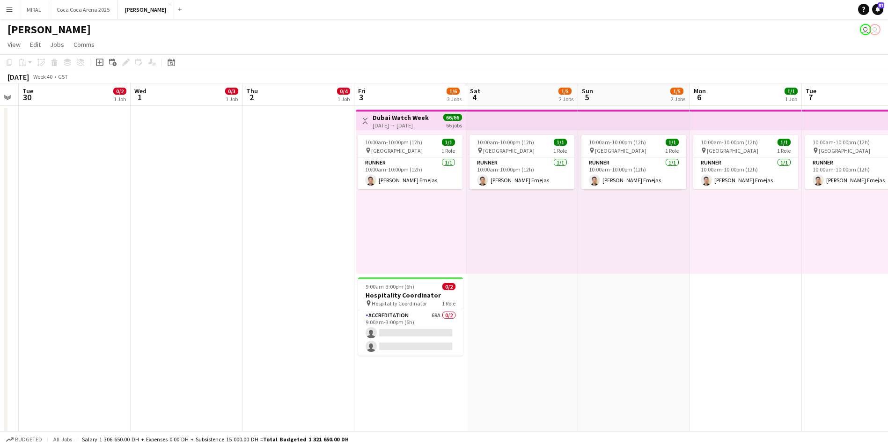
scroll to position [0, 203]
drag, startPoint x: 441, startPoint y: 247, endPoint x: 493, endPoint y: 247, distance: 52.0
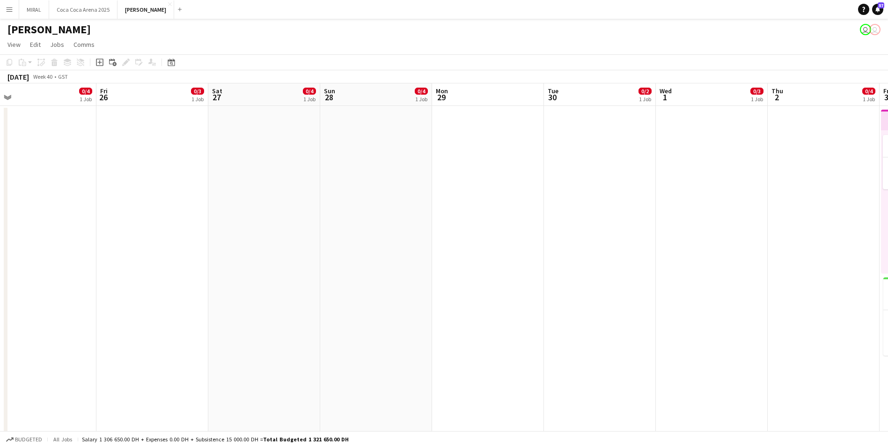
drag, startPoint x: 230, startPoint y: 246, endPoint x: 897, endPoint y: 272, distance: 666.9
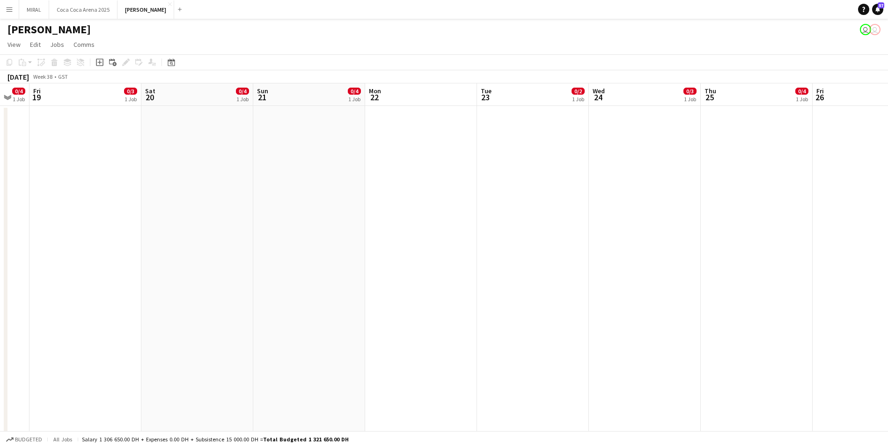
drag, startPoint x: 378, startPoint y: 249, endPoint x: 888, endPoint y: 279, distance: 510.4
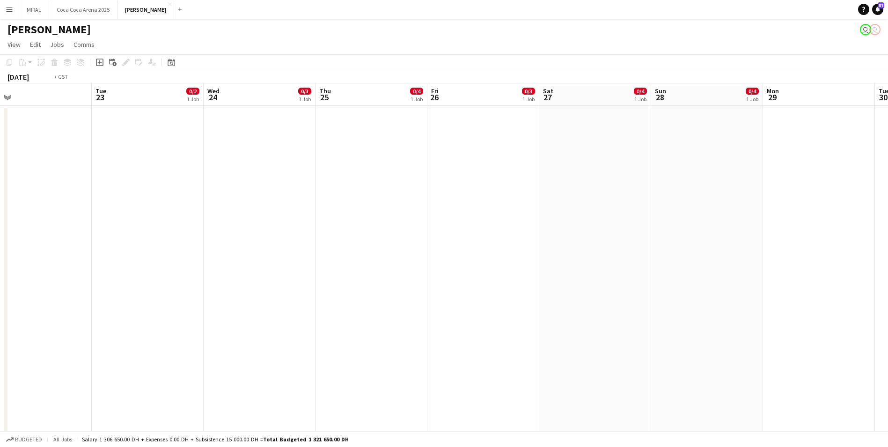
drag, startPoint x: 399, startPoint y: 270, endPoint x: -21, endPoint y: 197, distance: 425.8
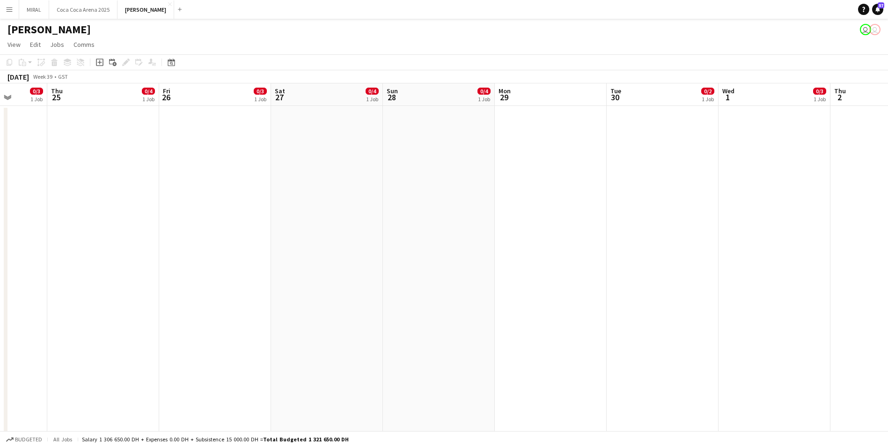
drag, startPoint x: 278, startPoint y: 182, endPoint x: -103, endPoint y: 164, distance: 381.2
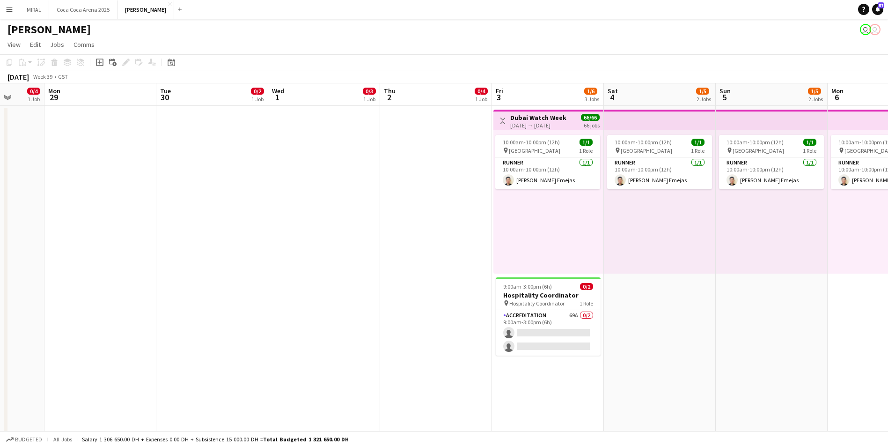
drag, startPoint x: 266, startPoint y: 162, endPoint x: -261, endPoint y: 133, distance: 527.7
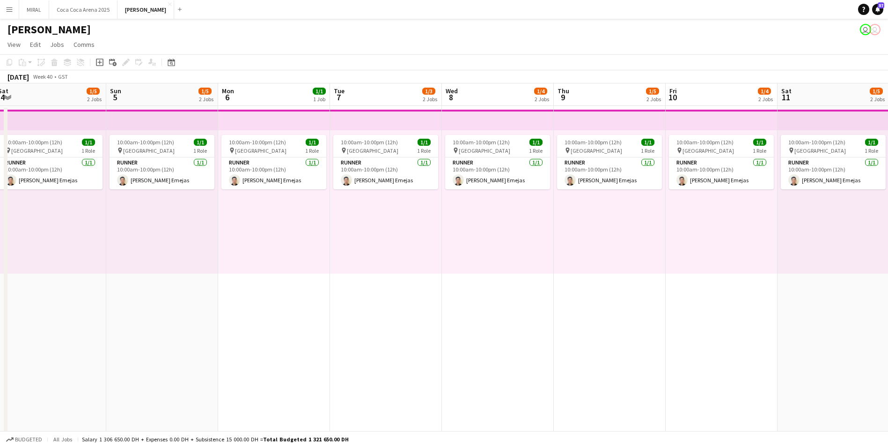
drag, startPoint x: 591, startPoint y: 293, endPoint x: 29, endPoint y: 255, distance: 562.8
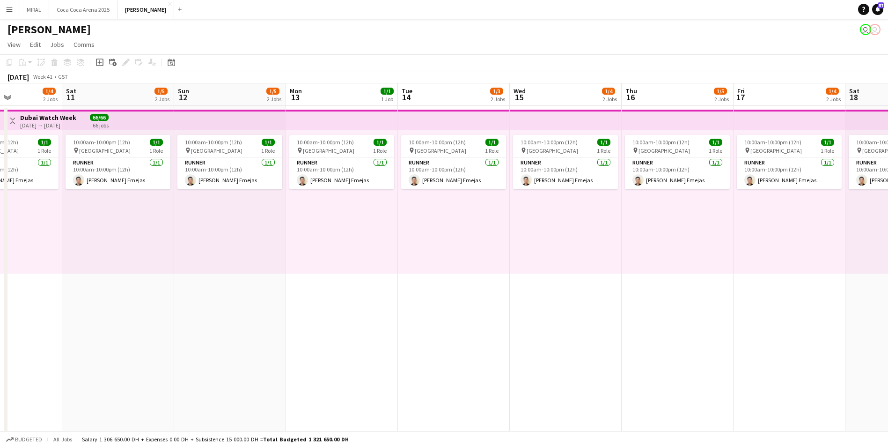
scroll to position [0, 286]
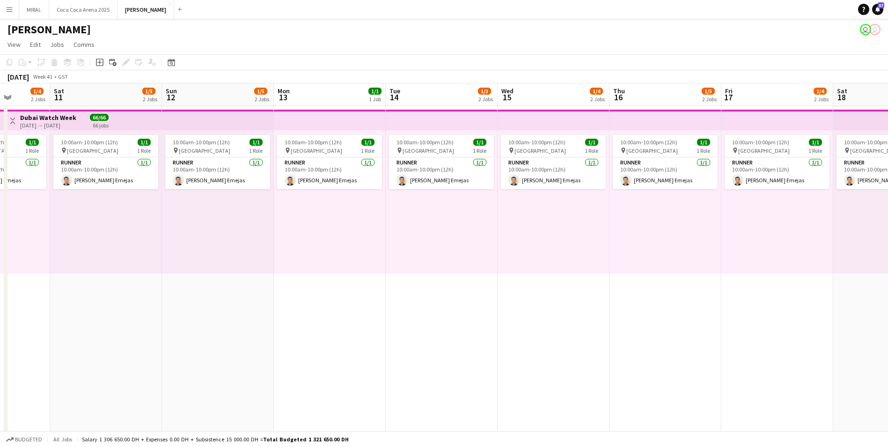
drag, startPoint x: 392, startPoint y: 302, endPoint x: 192, endPoint y: 300, distance: 199.5
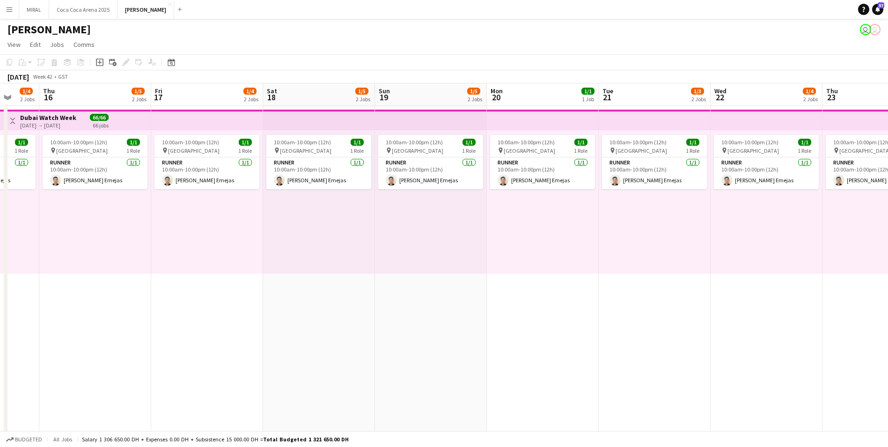
drag, startPoint x: 655, startPoint y: 339, endPoint x: 84, endPoint y: 295, distance: 572.1
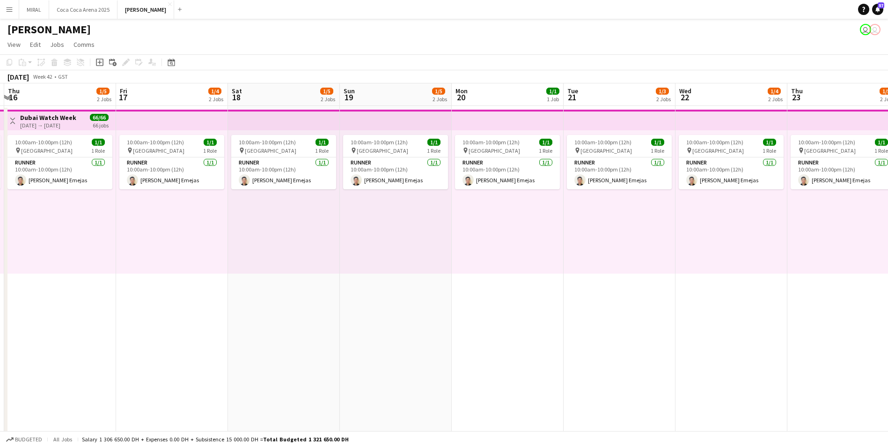
drag, startPoint x: 592, startPoint y: 324, endPoint x: 207, endPoint y: 306, distance: 385.8
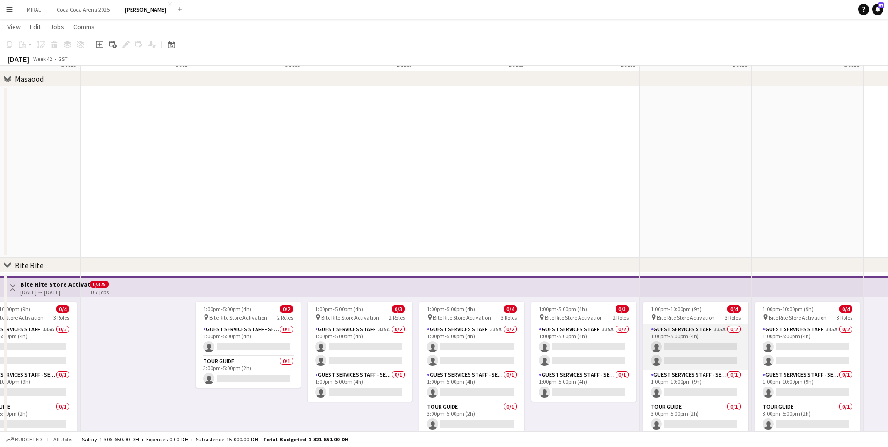
scroll to position [1435, 0]
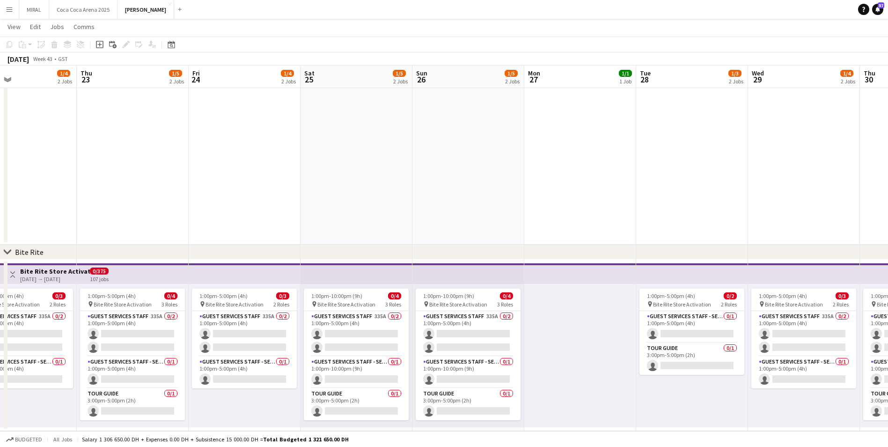
drag, startPoint x: 583, startPoint y: 418, endPoint x: 281, endPoint y: 412, distance: 302.6
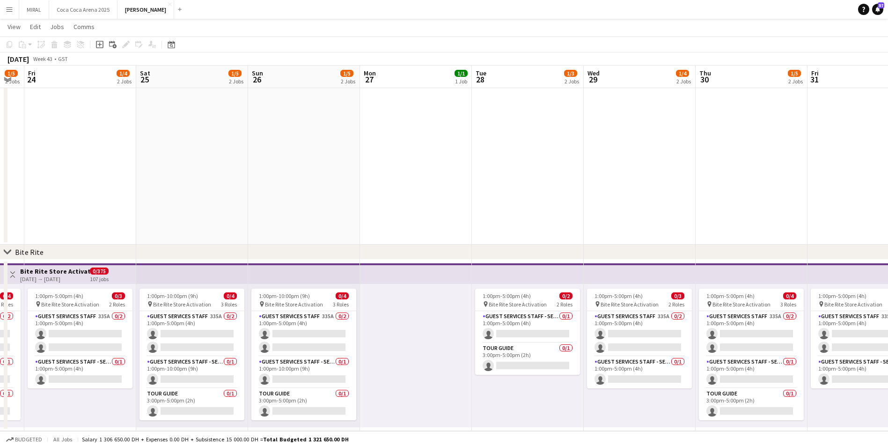
scroll to position [0, 293]
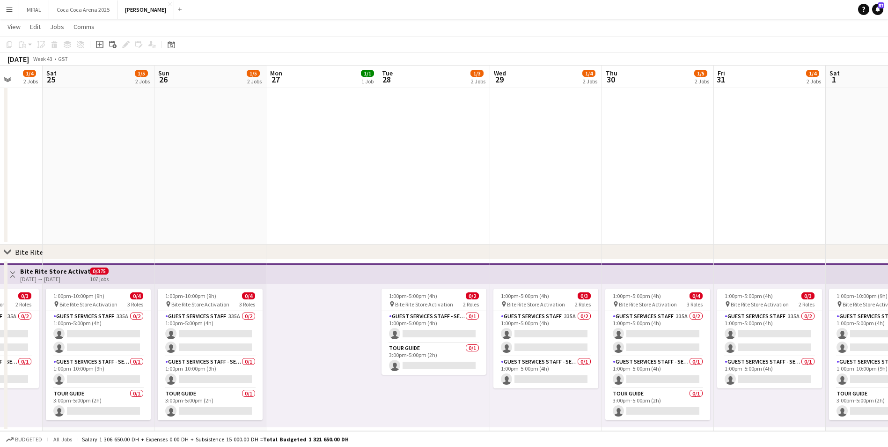
drag, startPoint x: 617, startPoint y: 414, endPoint x: 447, endPoint y: 412, distance: 170.0
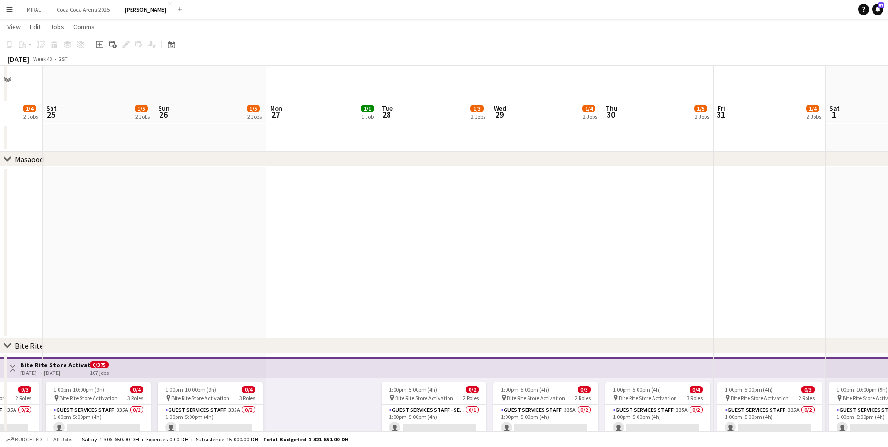
scroll to position [1435, 0]
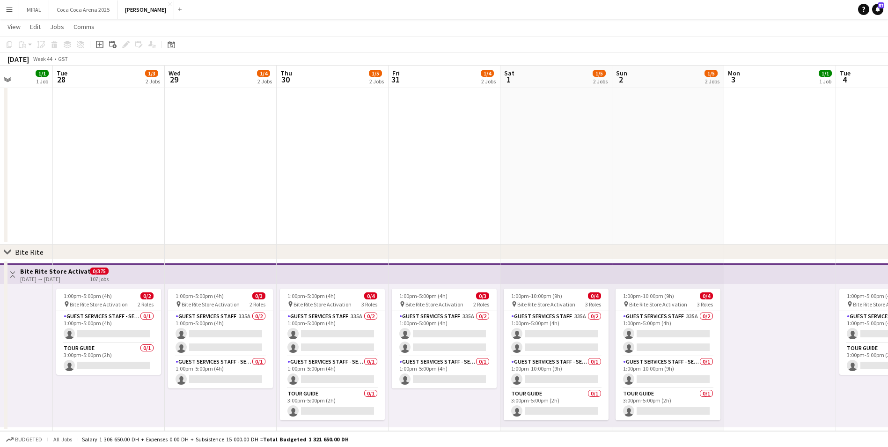
drag, startPoint x: 506, startPoint y: 395, endPoint x: 204, endPoint y: 389, distance: 302.1
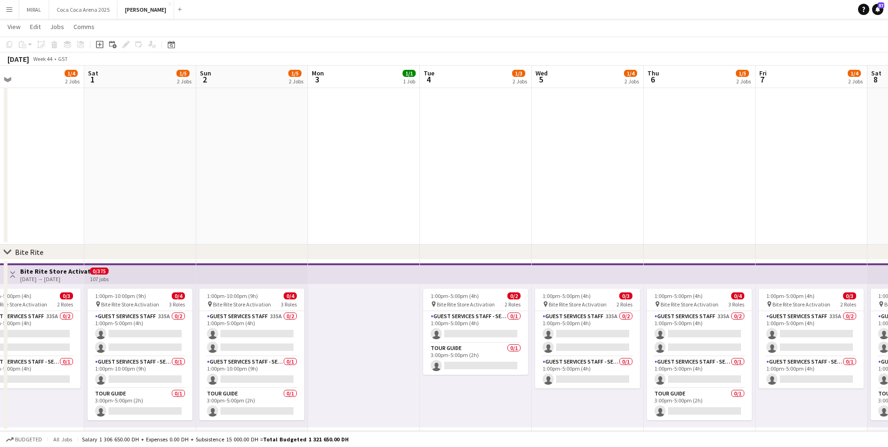
scroll to position [0, 283]
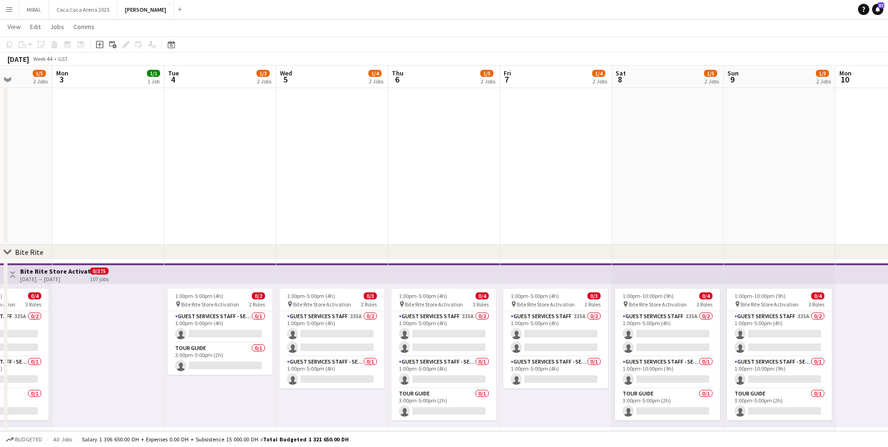
drag, startPoint x: 719, startPoint y: 401, endPoint x: -466, endPoint y: 379, distance: 1185.0
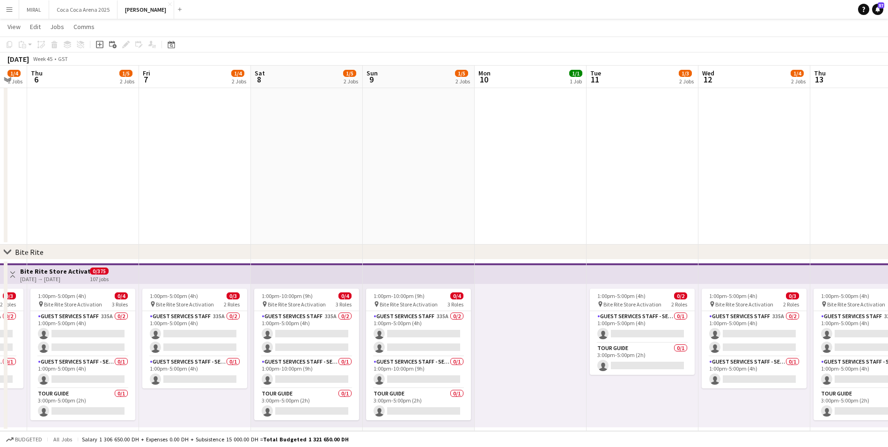
scroll to position [0, 264]
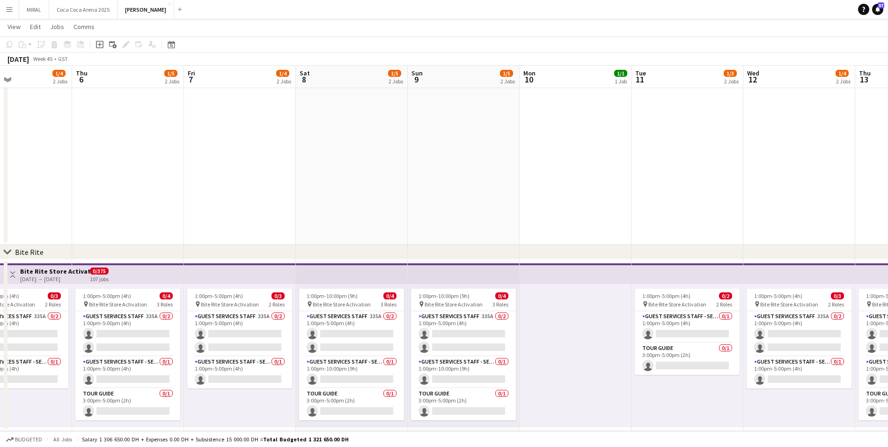
drag, startPoint x: 863, startPoint y: 343, endPoint x: 547, endPoint y: 365, distance: 316.9
click at [18, 27] on span "View" at bounding box center [13, 26] width 13 height 8
click at [253, 44] on app-toolbar "Copy Paste Paste Ctrl+V Paste with crew Ctrl+Shift+V Paste linked Job Delete Gr…" at bounding box center [444, 45] width 888 height 16
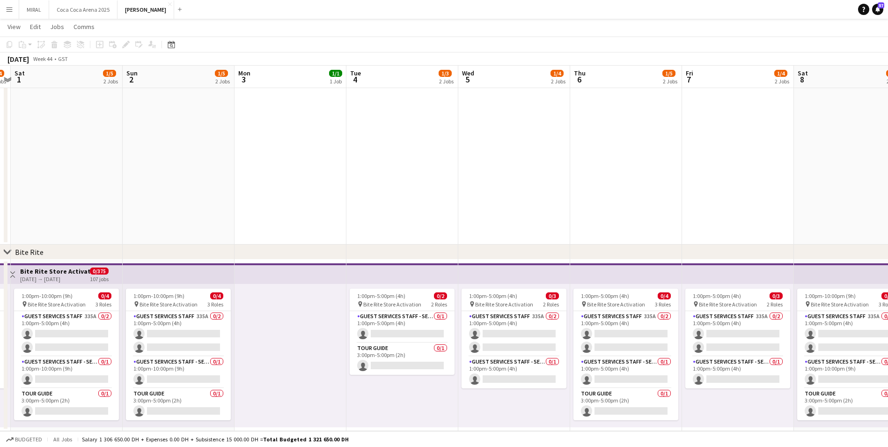
drag, startPoint x: 300, startPoint y: 199, endPoint x: 744, endPoint y: 227, distance: 444.4
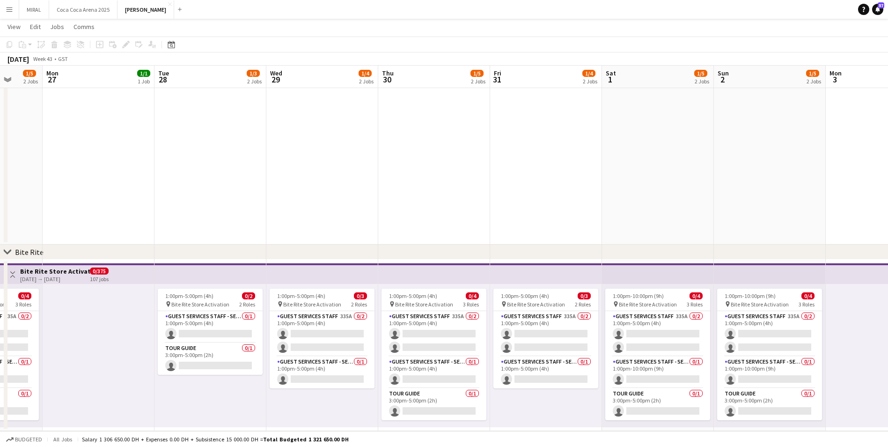
drag, startPoint x: 251, startPoint y: 201, endPoint x: 840, endPoint y: 237, distance: 590.2
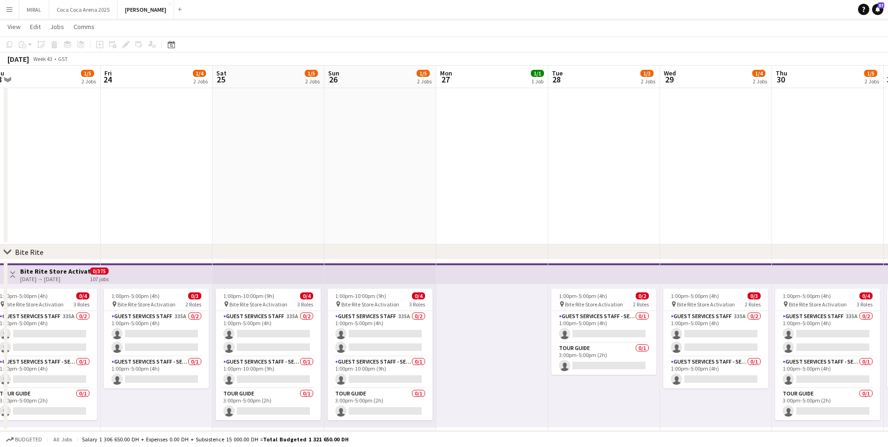
drag, startPoint x: 652, startPoint y: 228, endPoint x: 856, endPoint y: 244, distance: 204.8
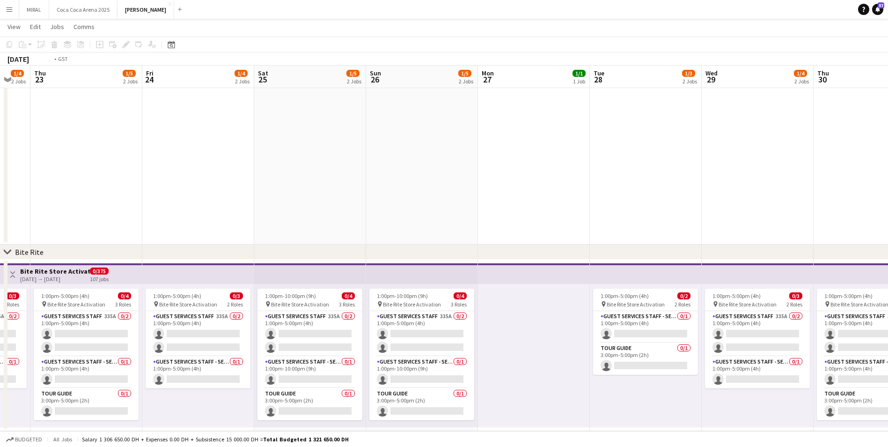
drag, startPoint x: 366, startPoint y: 228, endPoint x: 688, endPoint y: 250, distance: 323.0
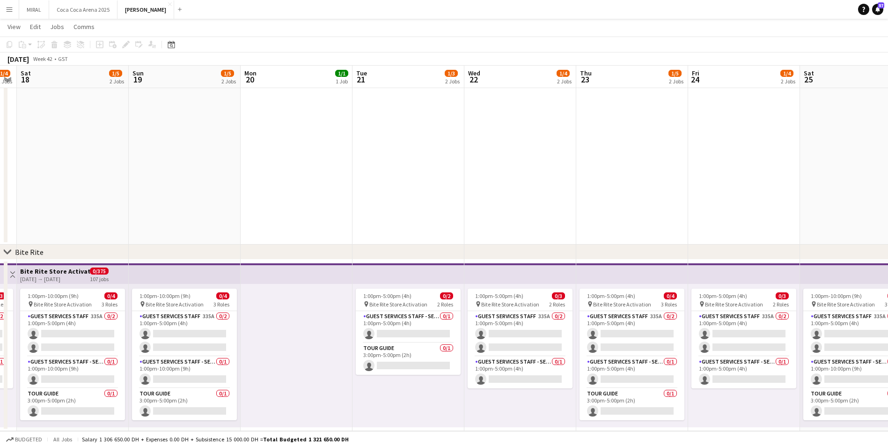
drag, startPoint x: 186, startPoint y: 207, endPoint x: 725, endPoint y: 210, distance: 539.0
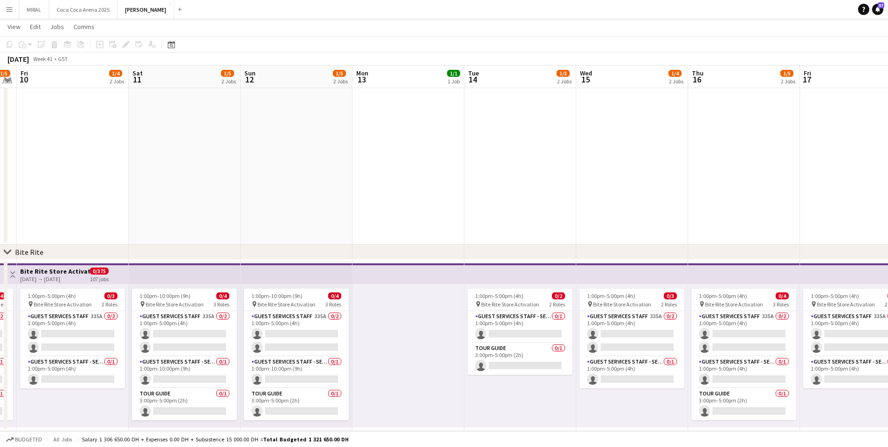
drag, startPoint x: 275, startPoint y: 192, endPoint x: 367, endPoint y: 202, distance: 91.8
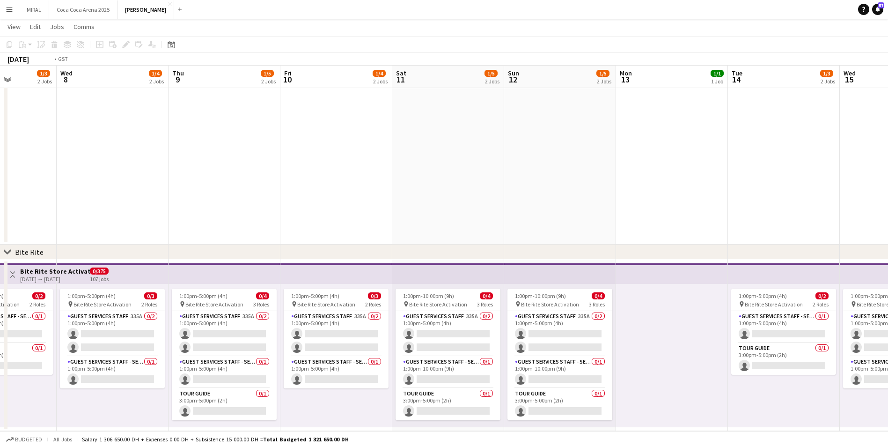
drag, startPoint x: 673, startPoint y: 202, endPoint x: 465, endPoint y: 208, distance: 208.0
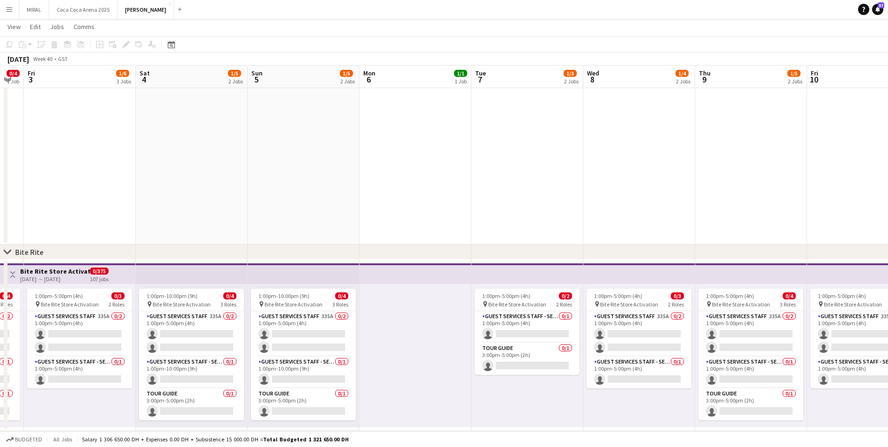
drag, startPoint x: 131, startPoint y: 197, endPoint x: 604, endPoint y: 196, distance: 473.5
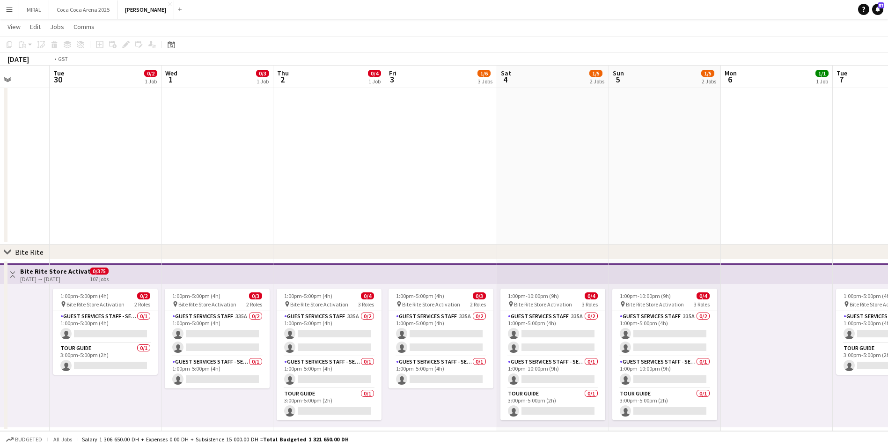
drag, startPoint x: 530, startPoint y: 197, endPoint x: 658, endPoint y: 204, distance: 128.5
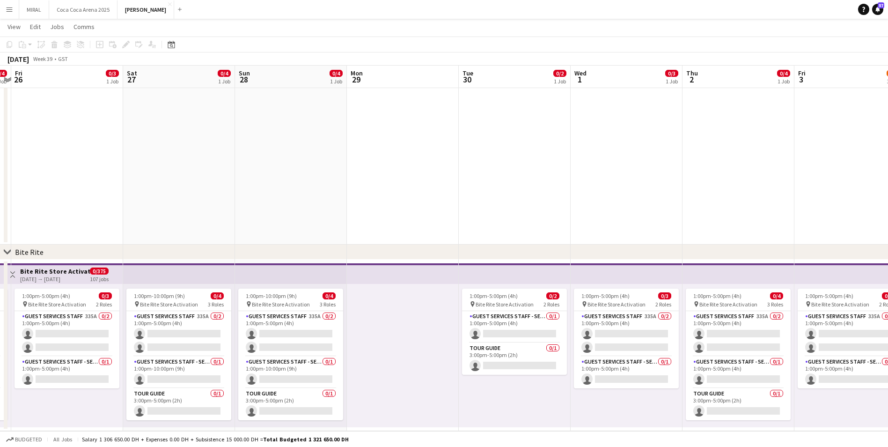
drag, startPoint x: 176, startPoint y: 198, endPoint x: 592, endPoint y: 200, distance: 416.3
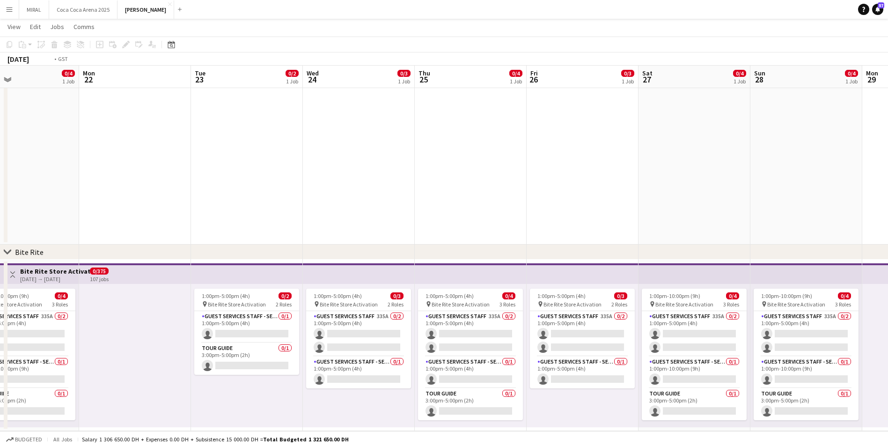
drag, startPoint x: 88, startPoint y: 189, endPoint x: 566, endPoint y: 202, distance: 478.3
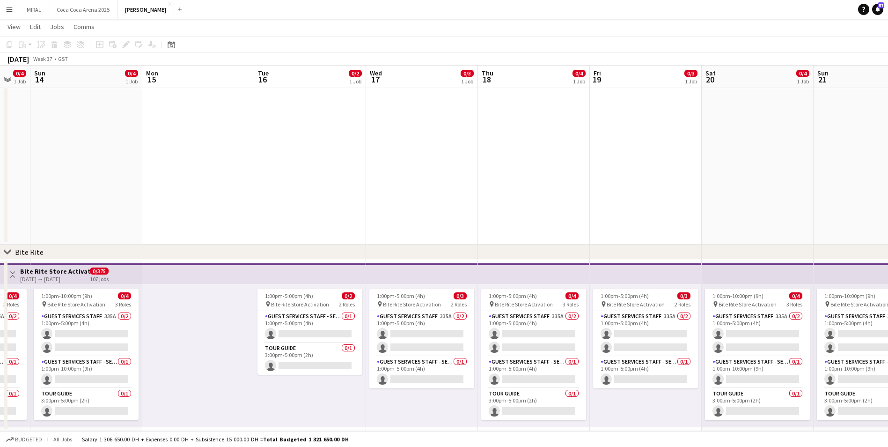
drag, startPoint x: 147, startPoint y: 187, endPoint x: 362, endPoint y: 209, distance: 216.1
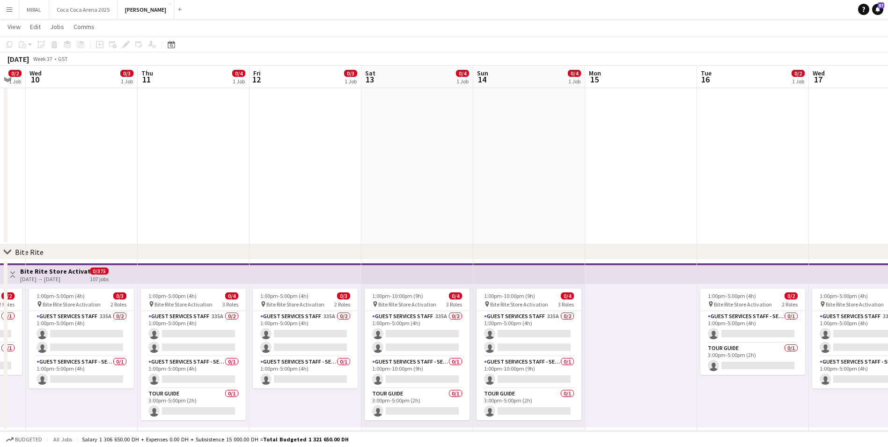
drag
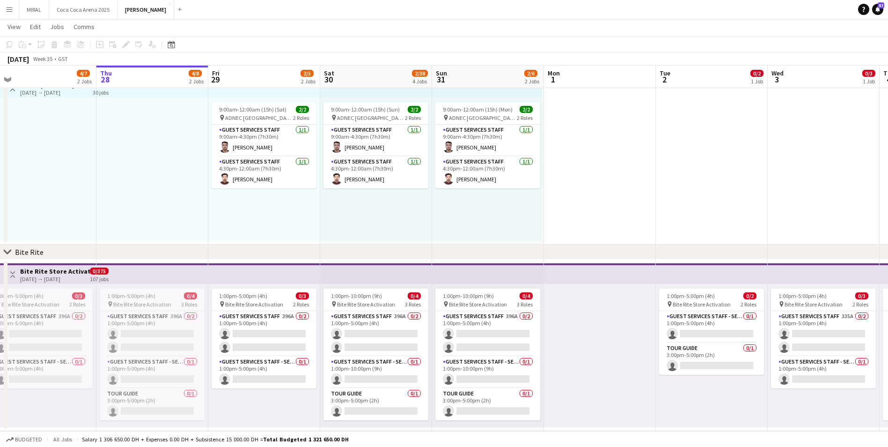
scroll to position [0, 237]
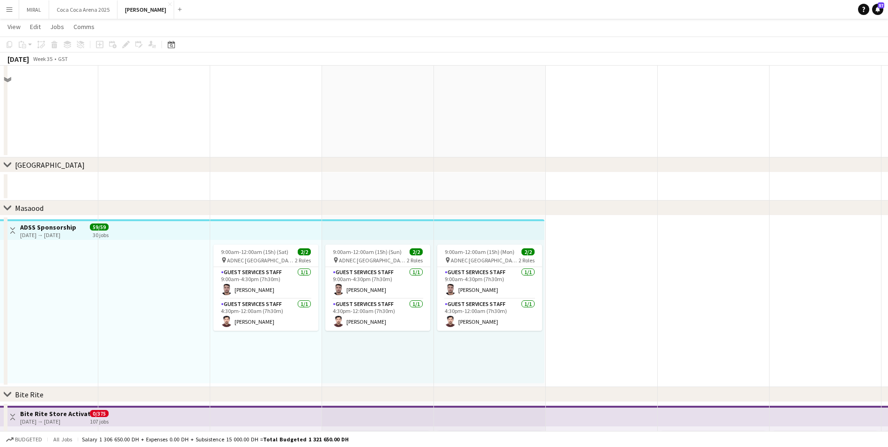
scroll to position [1294, 0]
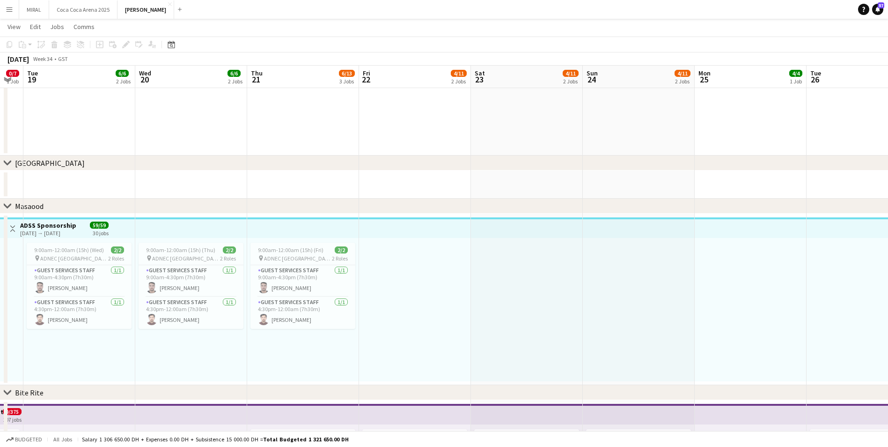
scroll to position [0, 295]
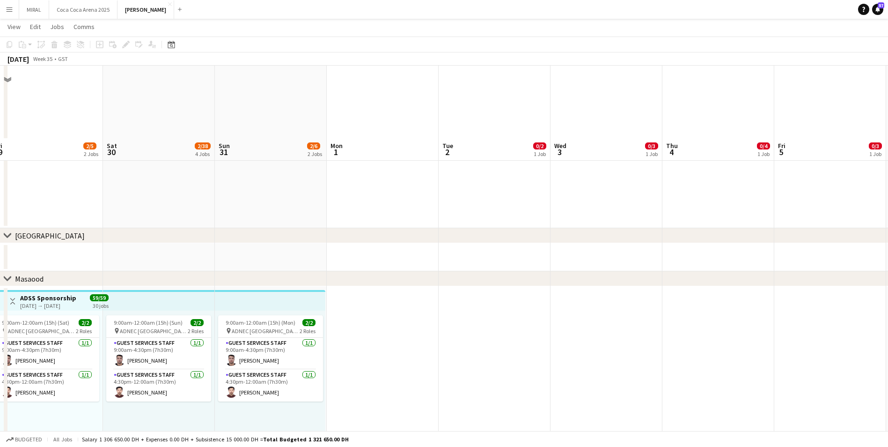
scroll to position [1107, 0]
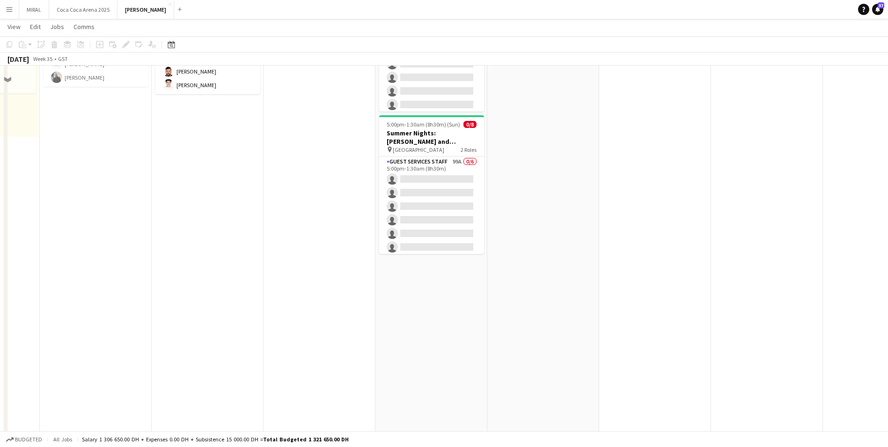
scroll to position [0, 0]
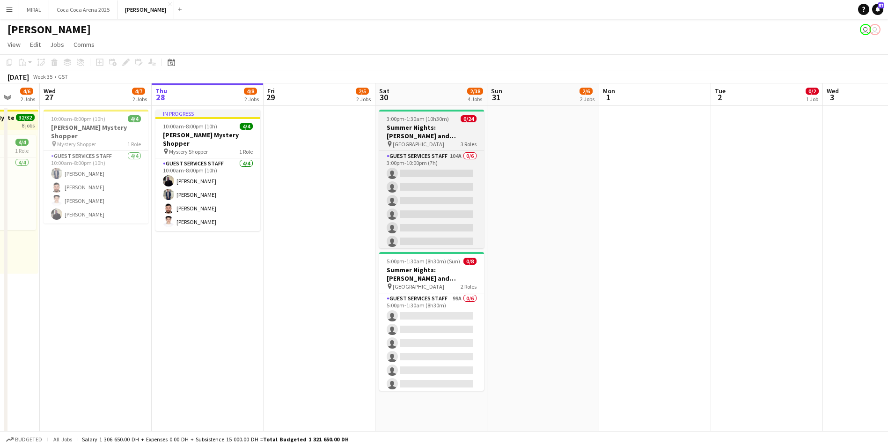
click at [447, 135] on h3 "Summer Nights: [PERSON_NAME] and [PERSON_NAME] - External" at bounding box center [431, 131] width 105 height 17
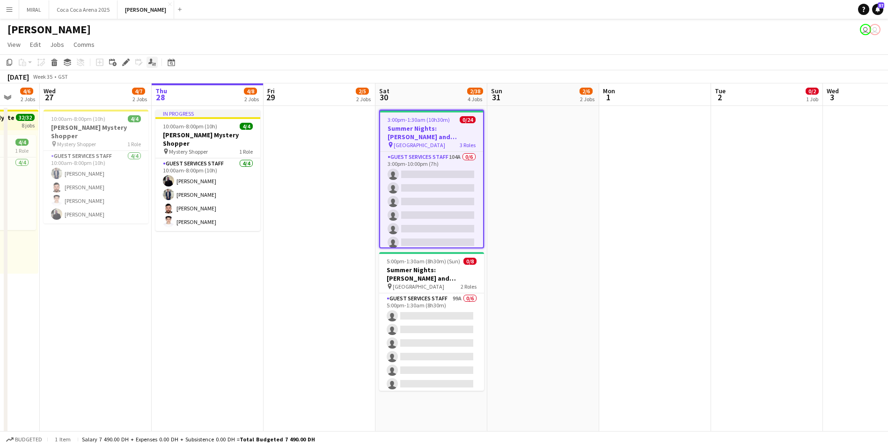
click at [155, 65] on icon "Applicants" at bounding box center [151, 62] width 7 height 7
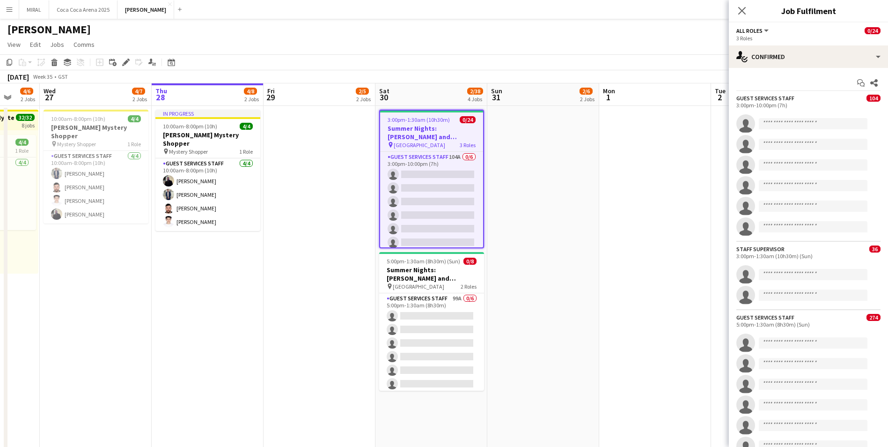
click at [869, 99] on span "104" at bounding box center [874, 98] width 14 height 7
click at [868, 99] on span "104" at bounding box center [874, 98] width 14 height 7
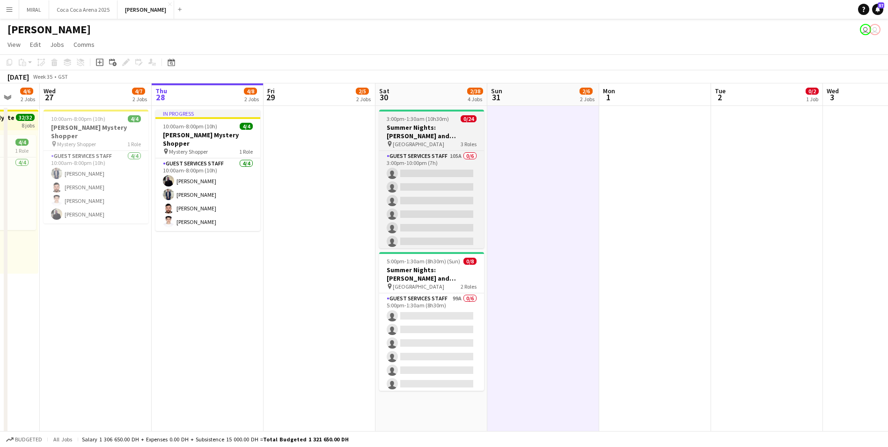
click at [468, 130] on h3 "Summer Nights: [PERSON_NAME] and [PERSON_NAME] - External" at bounding box center [431, 131] width 105 height 17
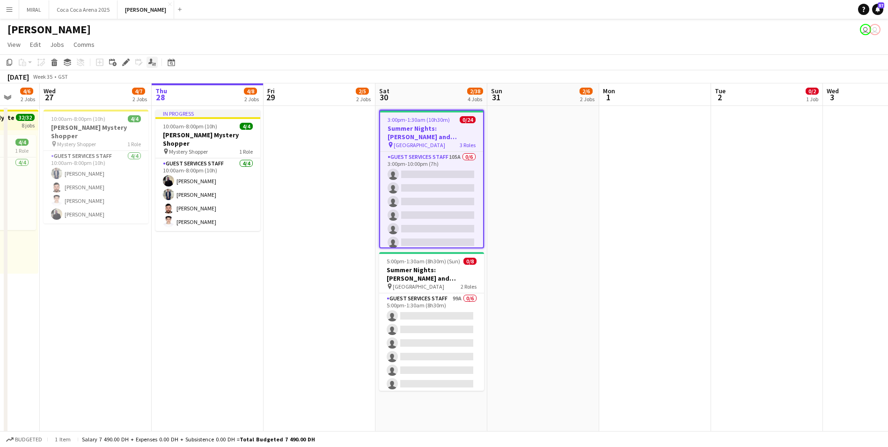
click at [154, 60] on icon "Applicants" at bounding box center [151, 62] width 7 height 7
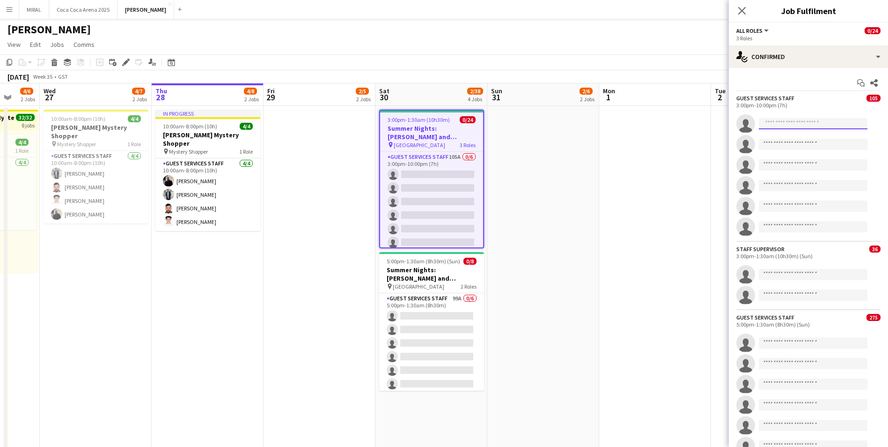
click at [795, 124] on input at bounding box center [813, 123] width 109 height 11
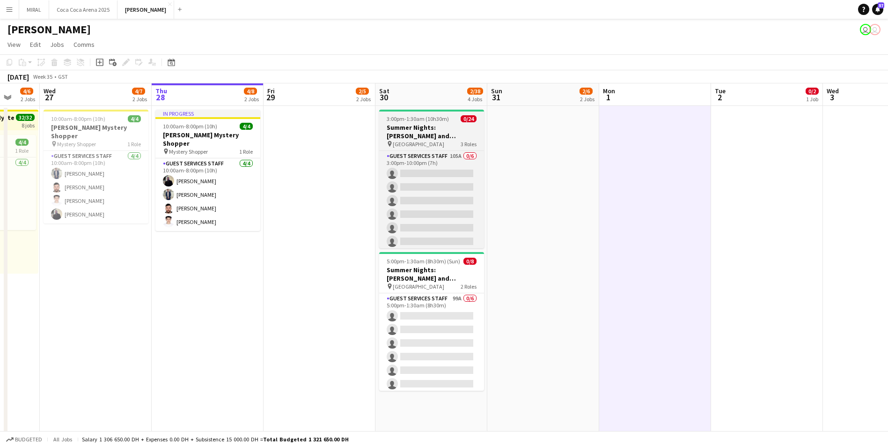
click at [447, 130] on h3 "Summer Nights: [PERSON_NAME] and [PERSON_NAME] - External" at bounding box center [431, 131] width 105 height 17
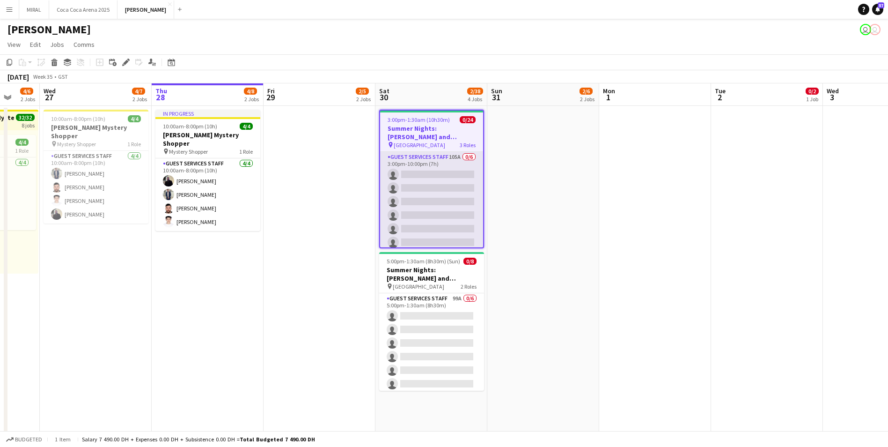
click at [451, 177] on app-card-role "Guest Services Staff 105A 0/6 3:00pm-10:00pm (7h) single-neutral-actions single…" at bounding box center [431, 202] width 103 height 100
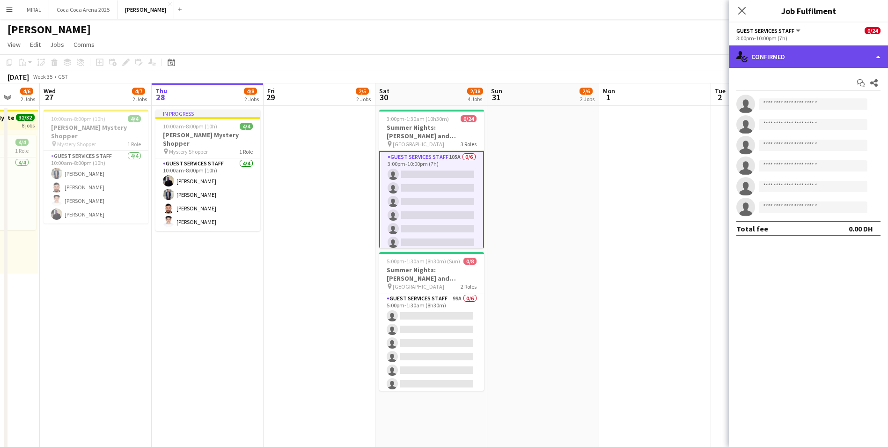
click at [877, 57] on div "single-neutral-actions-check-2 Confirmed" at bounding box center [808, 56] width 159 height 22
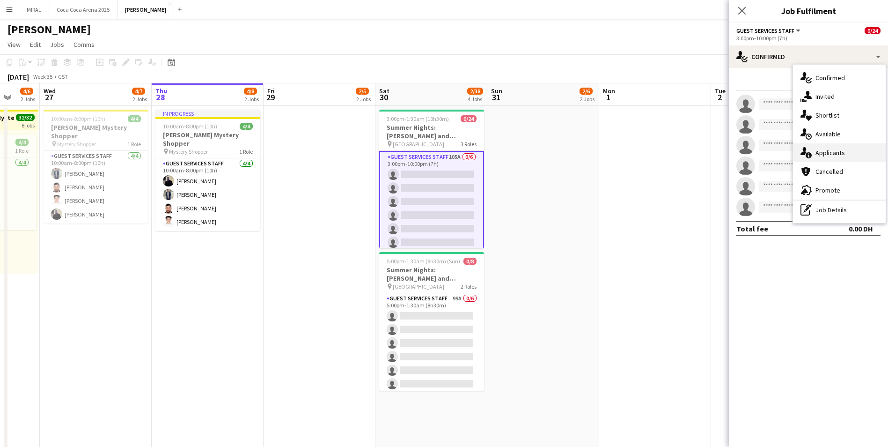
click at [847, 150] on div "single-neutral-actions-information Applicants" at bounding box center [839, 152] width 93 height 19
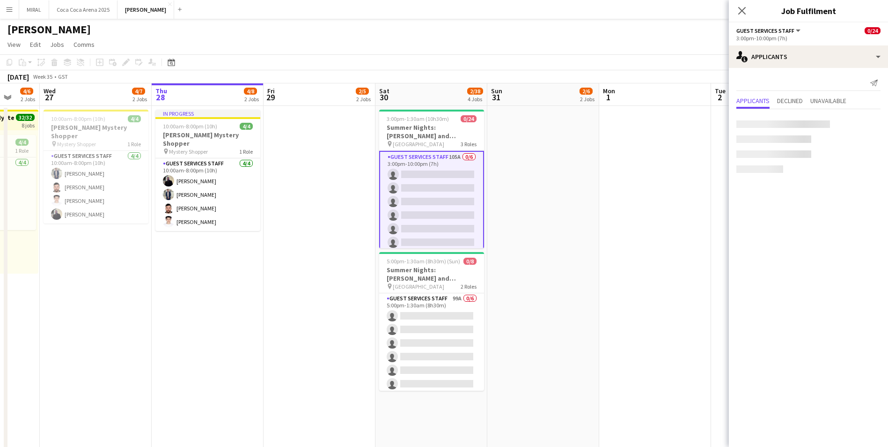
click at [855, 152] on mat-expansion-panel "users2 Applicants Send notification Applicants Declined Unavailable" at bounding box center [808, 257] width 159 height 379
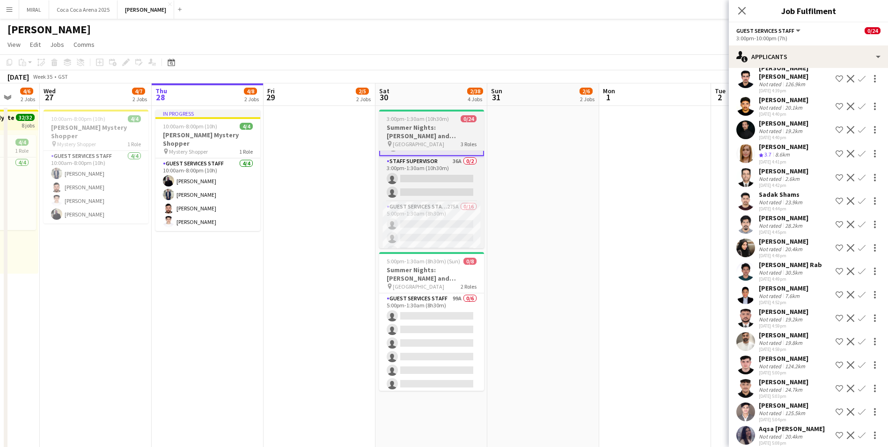
scroll to position [92, 0]
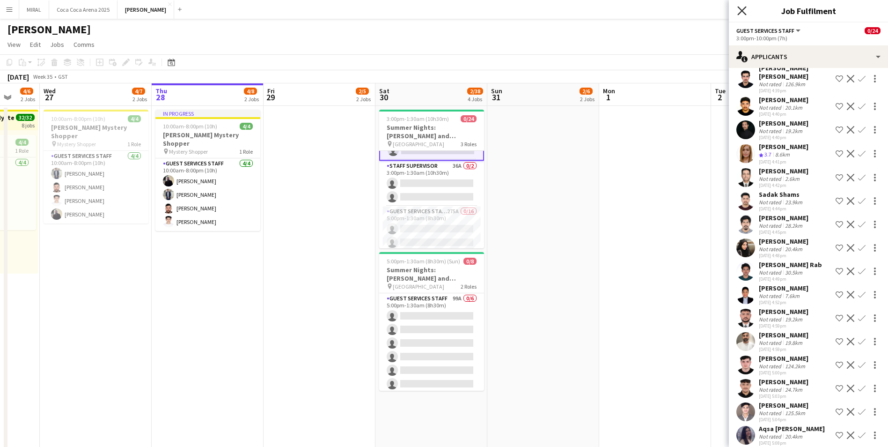
click at [745, 7] on icon "Close pop-in" at bounding box center [742, 10] width 9 height 9
